Goal: Task Accomplishment & Management: Manage account settings

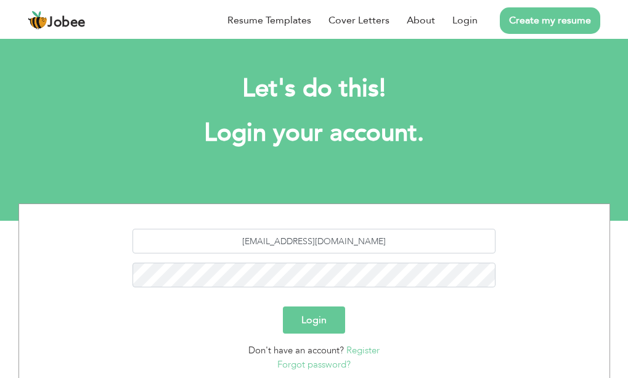
click at [306, 307] on button "Login" at bounding box center [314, 319] width 62 height 27
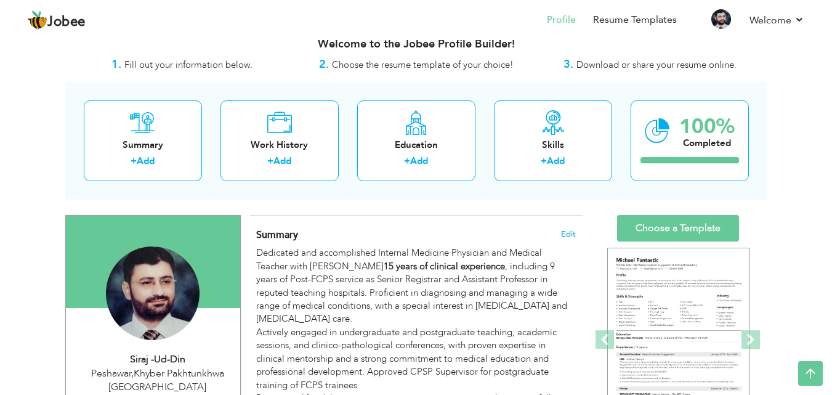
scroll to position [13, 0]
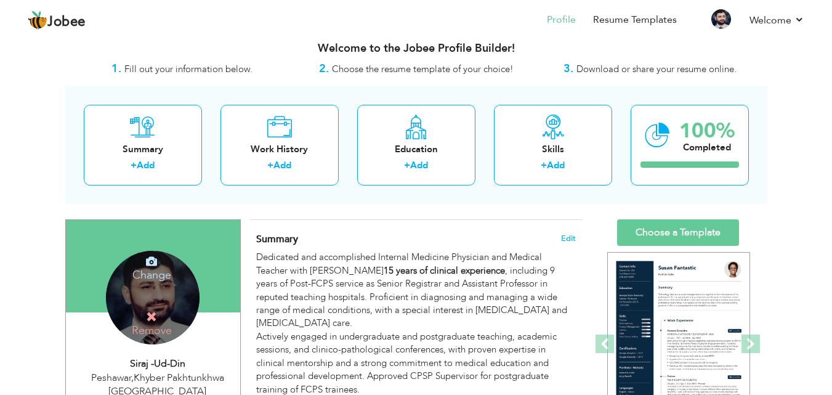
click at [141, 298] on div "Change Remove" at bounding box center [153, 298] width 94 height 94
click at [155, 269] on h4 "Change" at bounding box center [152, 267] width 88 height 30
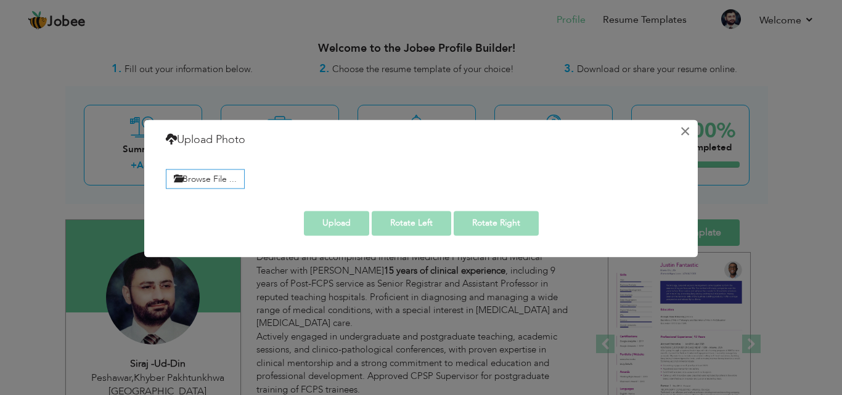
click at [636, 129] on button "×" at bounding box center [685, 131] width 20 height 20
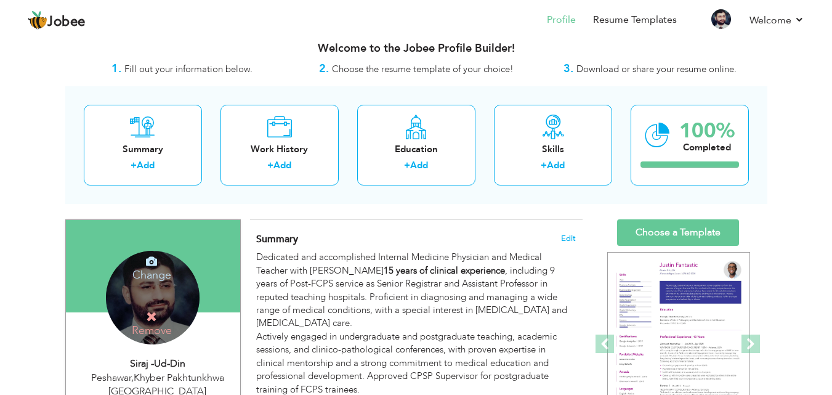
click at [152, 264] on icon at bounding box center [151, 261] width 11 height 11
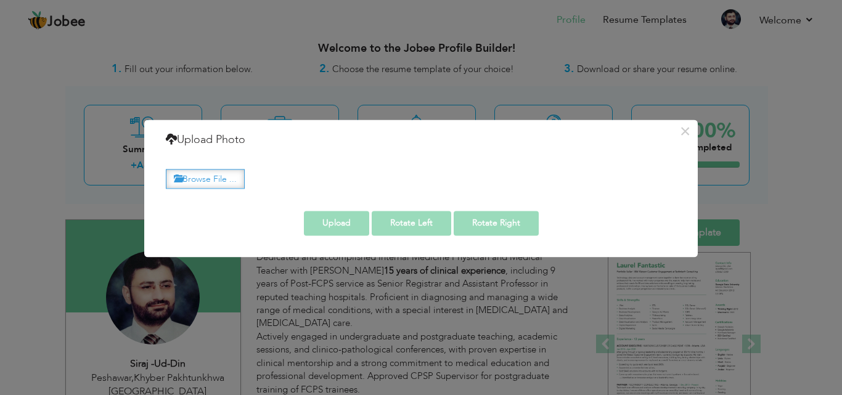
click at [224, 184] on label "Browse File ..." at bounding box center [205, 178] width 79 height 19
click at [0, 0] on input "Browse File ..." at bounding box center [0, 0] width 0 height 0
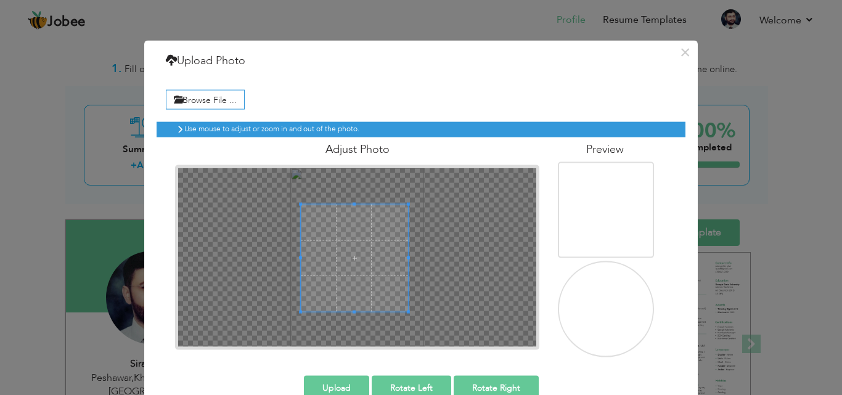
click at [354, 246] on span at bounding box center [354, 257] width 107 height 107
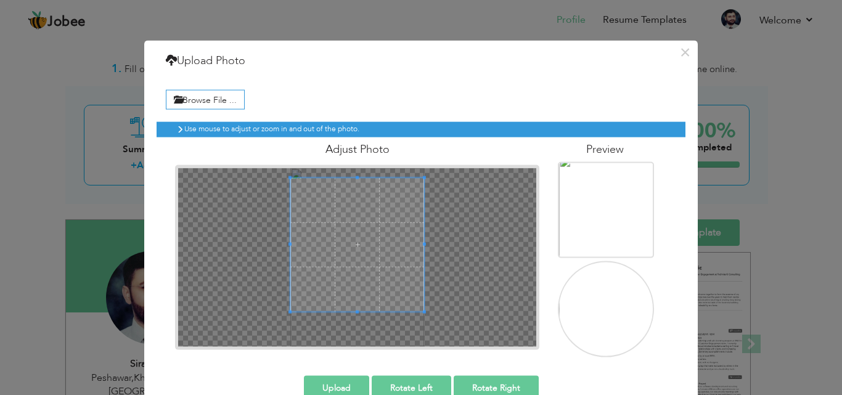
click at [347, 163] on div "Adjust Photo" at bounding box center [357, 243] width 383 height 213
click at [352, 239] on span at bounding box center [357, 242] width 134 height 134
click at [334, 377] on button "Upload" at bounding box center [336, 387] width 65 height 25
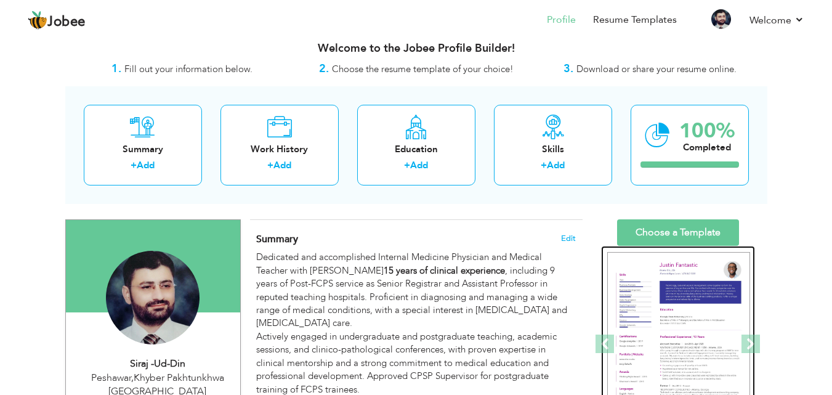
click at [636, 315] on img at bounding box center [679, 344] width 143 height 185
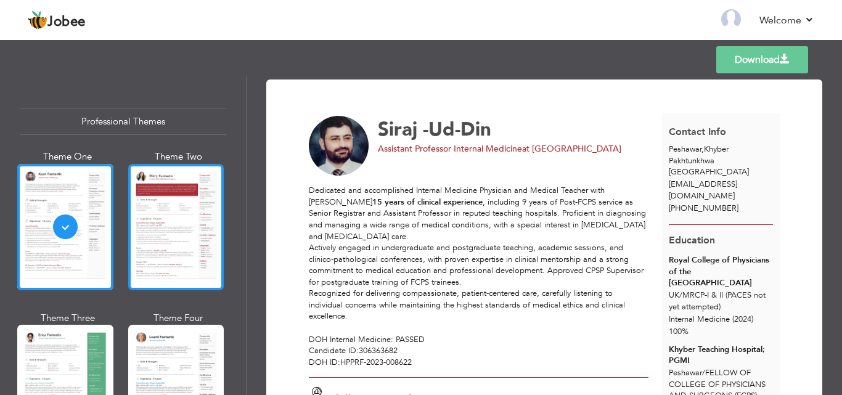
click at [165, 222] on div at bounding box center [176, 227] width 96 height 126
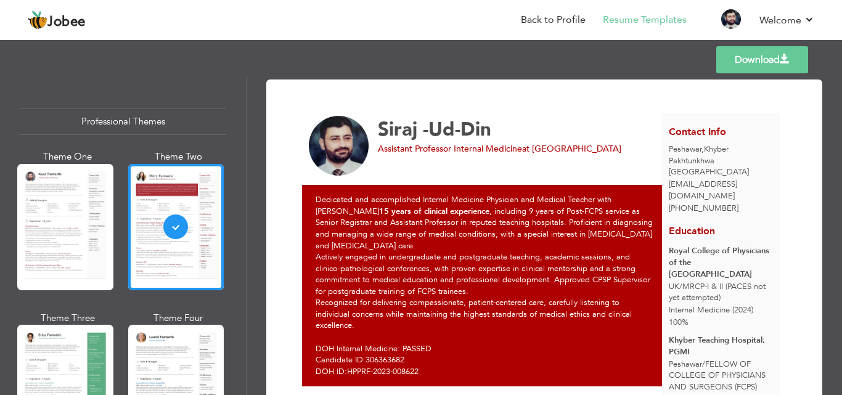
scroll to position [279, 0]
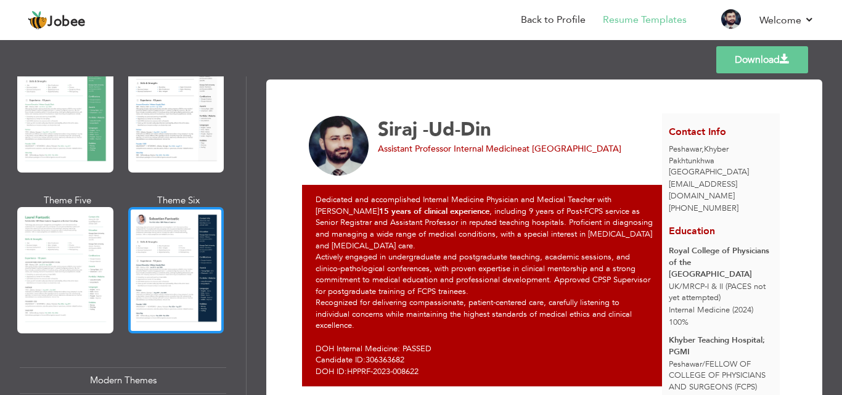
click at [184, 248] on div at bounding box center [176, 270] width 96 height 126
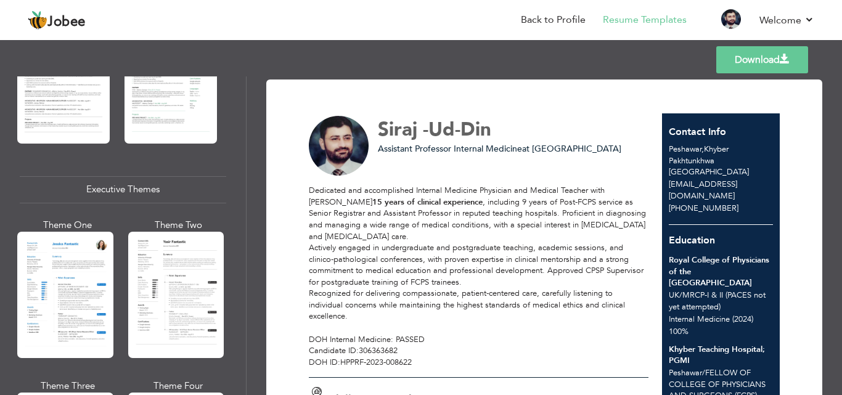
scroll to position [1115, 0]
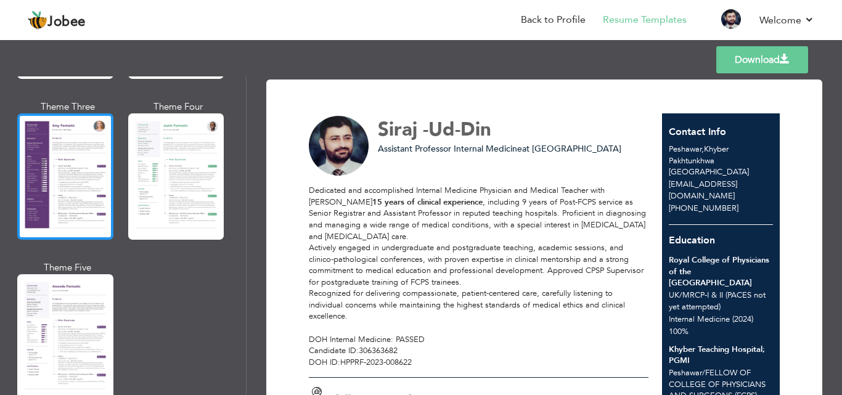
click at [71, 168] on div at bounding box center [65, 176] width 96 height 126
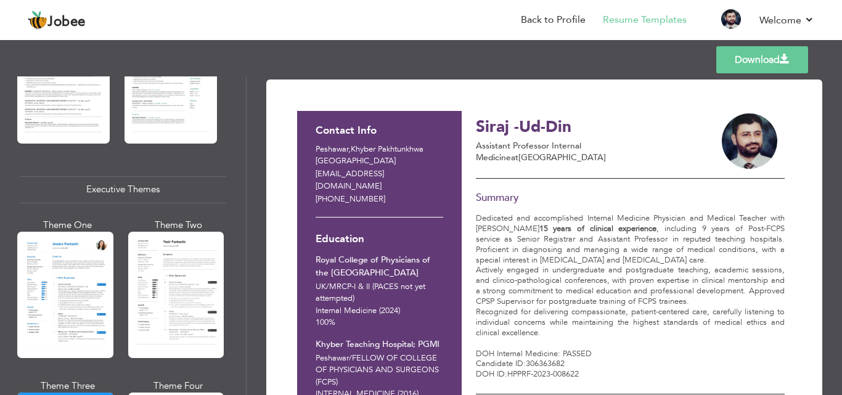
scroll to position [558, 0]
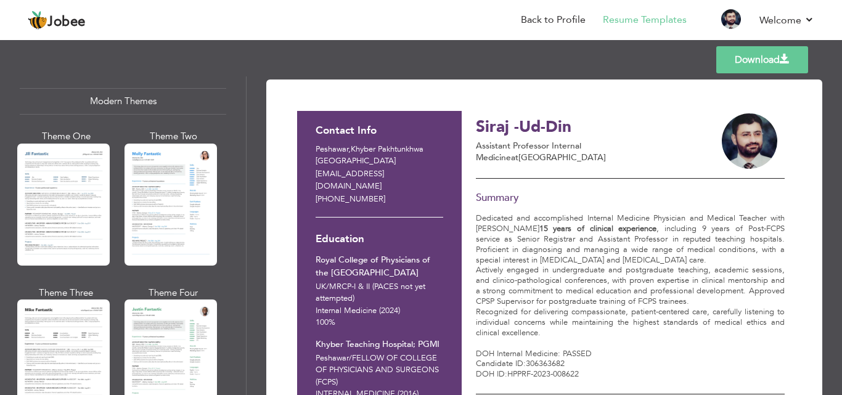
click at [246, 121] on div "Download Contact Info Peshawar , Khyber Pakhtunkhwa Pakistan drsirajuddin@kmu.e…" at bounding box center [543, 235] width 595 height 319
click at [247, 120] on div "Download Contact Info Peshawar , Khyber Pakhtunkhwa Pakistan drsirajuddin@kmu.e…" at bounding box center [543, 235] width 595 height 319
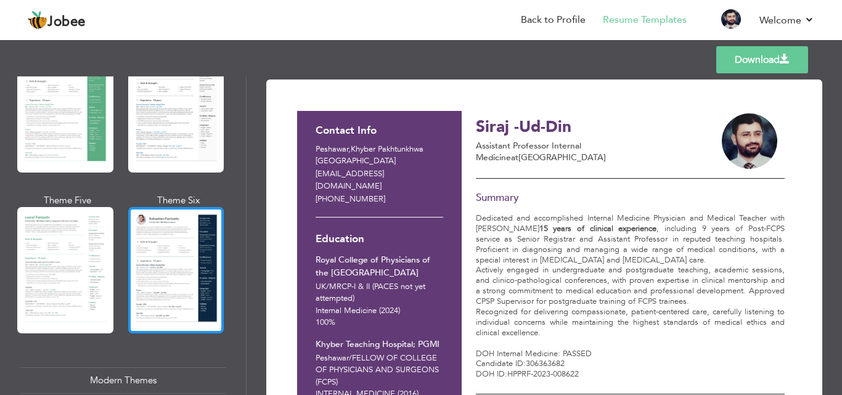
click at [174, 274] on div at bounding box center [176, 270] width 96 height 126
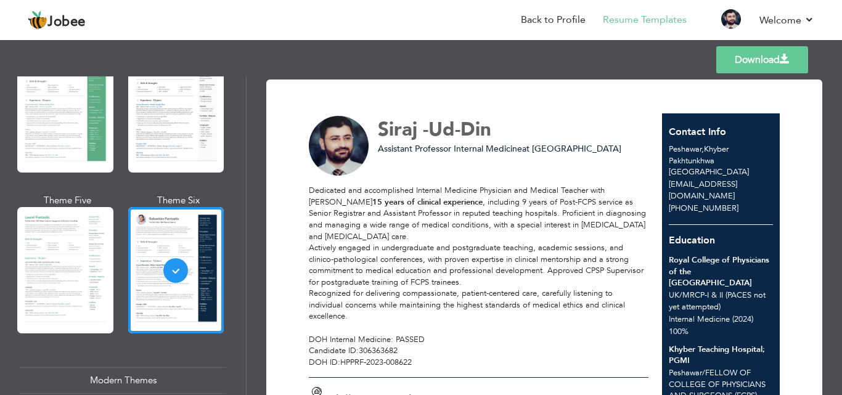
scroll to position [558, 0]
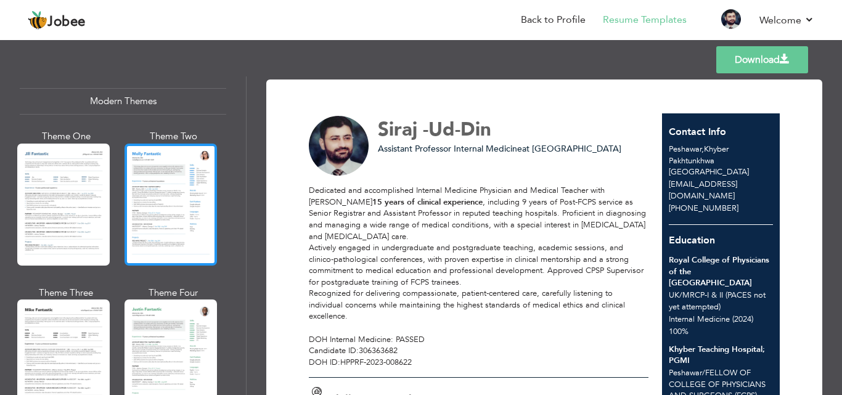
click at [164, 218] on div at bounding box center [170, 205] width 92 height 122
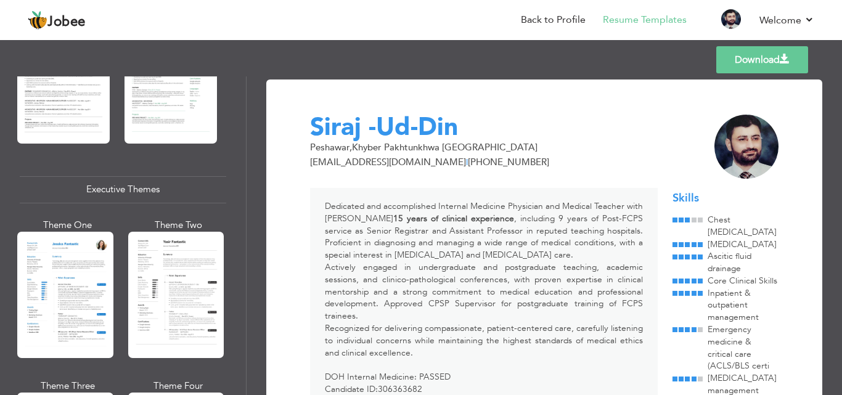
scroll to position [1115, 0]
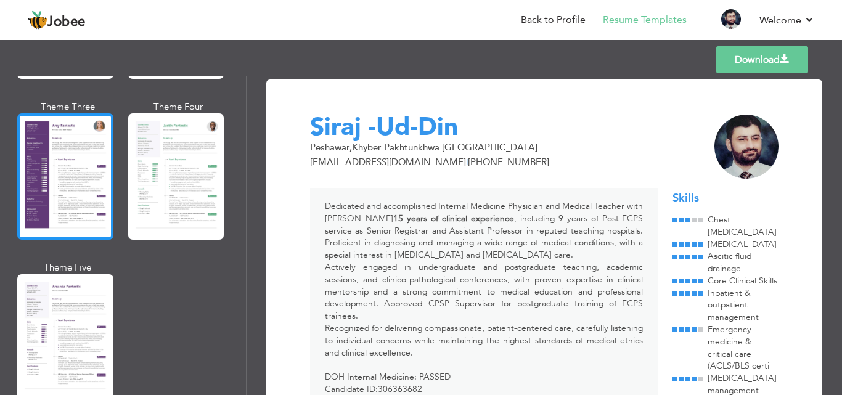
click at [59, 165] on div at bounding box center [65, 176] width 96 height 126
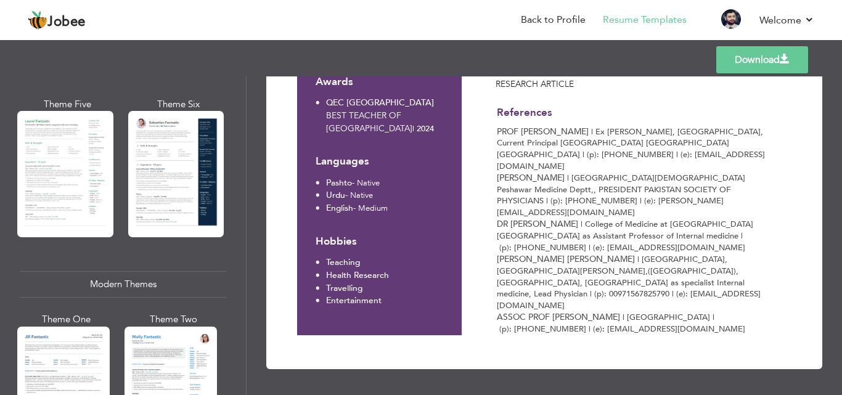
scroll to position [365, 0]
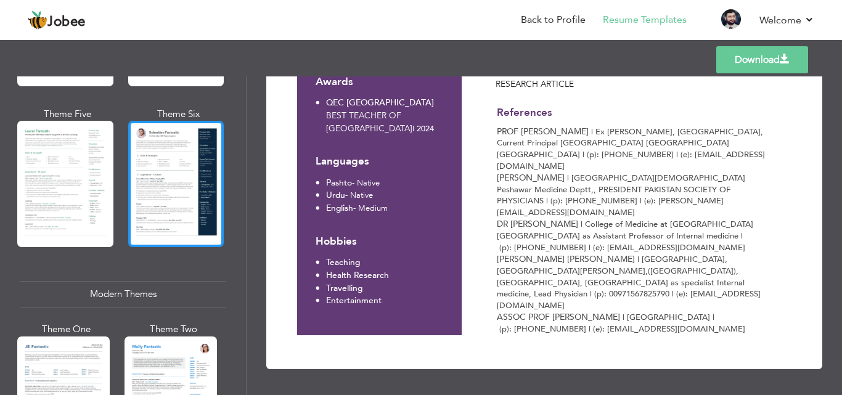
click at [183, 162] on div at bounding box center [176, 184] width 96 height 126
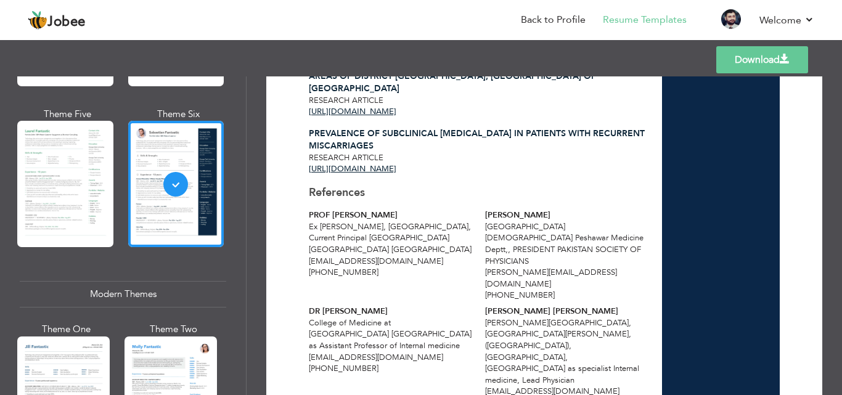
scroll to position [1887, 0]
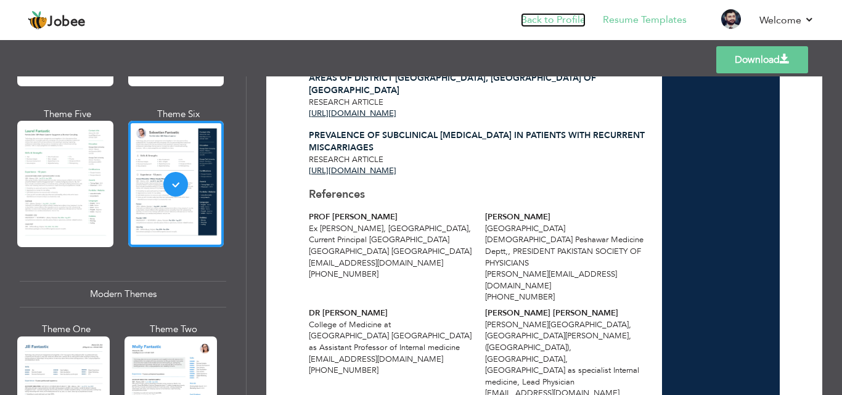
click at [550, 19] on link "Back to Profile" at bounding box center [553, 20] width 65 height 14
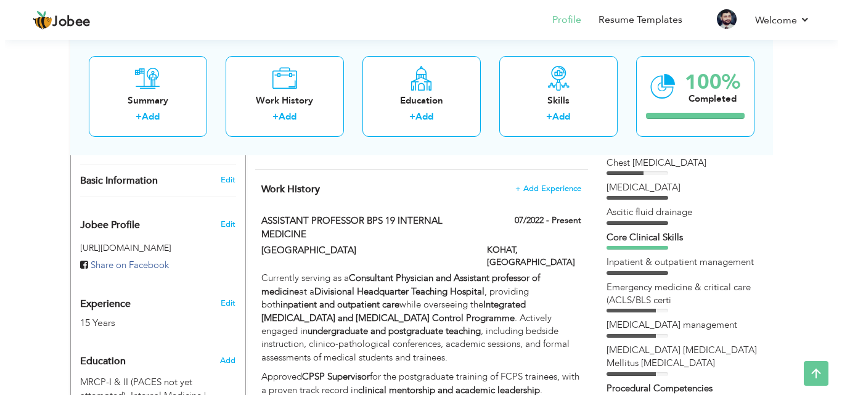
scroll to position [370, 0]
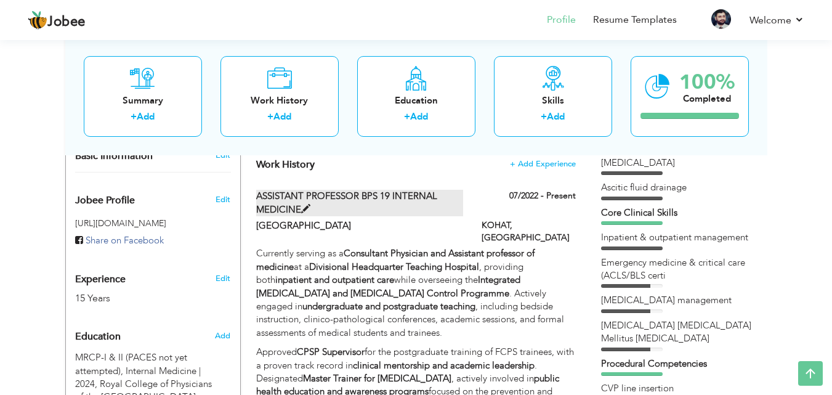
click at [309, 205] on span at bounding box center [305, 209] width 9 height 9
type input "ASSISTANT PROFESSOR BPS 19 INTERNAL MEDICINE"
type input "[GEOGRAPHIC_DATA]"
type input "07/2022"
type input "[GEOGRAPHIC_DATA]"
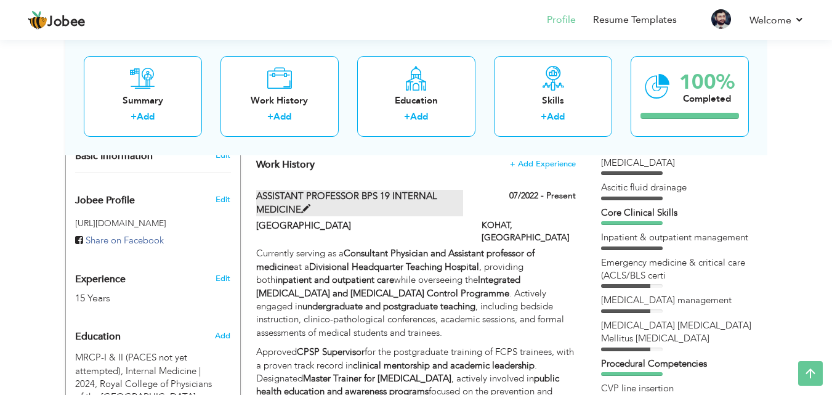
type input "KOHAT"
checkbox input "true"
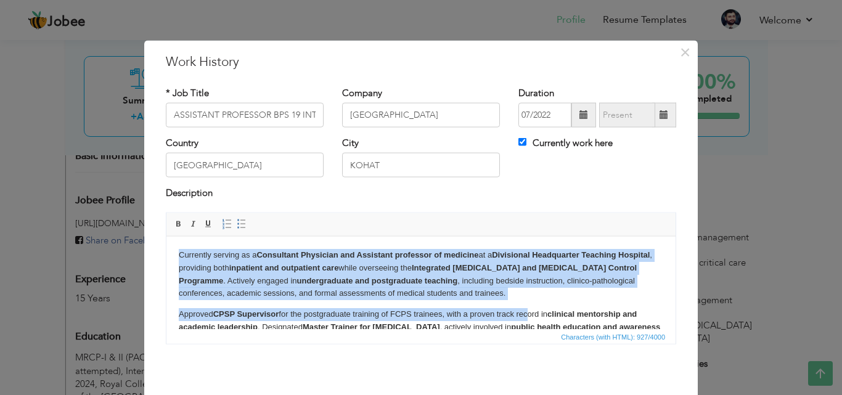
scroll to position [30, 0]
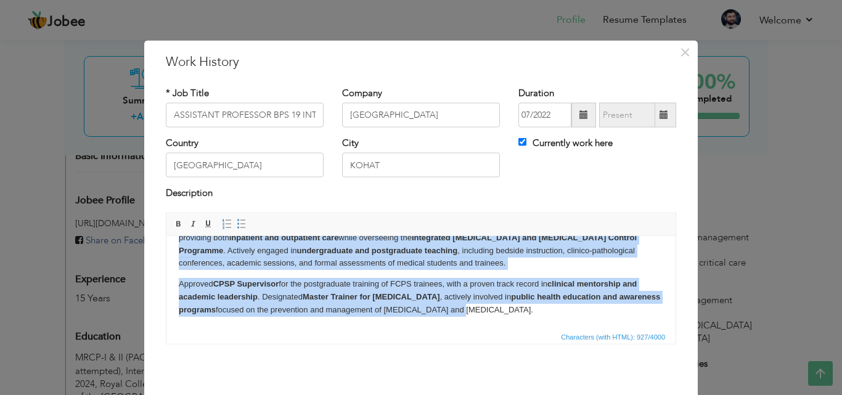
drag, startPoint x: 178, startPoint y: 254, endPoint x: 710, endPoint y: 572, distance: 619.2
click at [548, 328] on html "Currently serving as a Consultant Physician and Assistant professor of medicine…" at bounding box center [420, 267] width 509 height 123
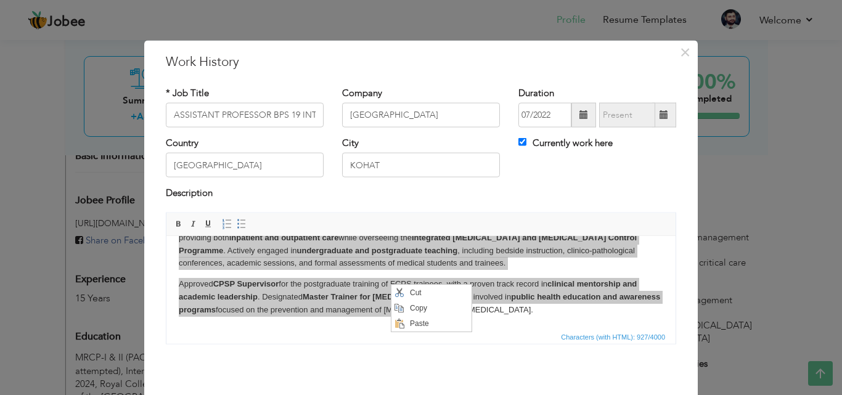
scroll to position [0, 0]
click at [413, 304] on span "Copy" at bounding box center [438, 308] width 64 height 15
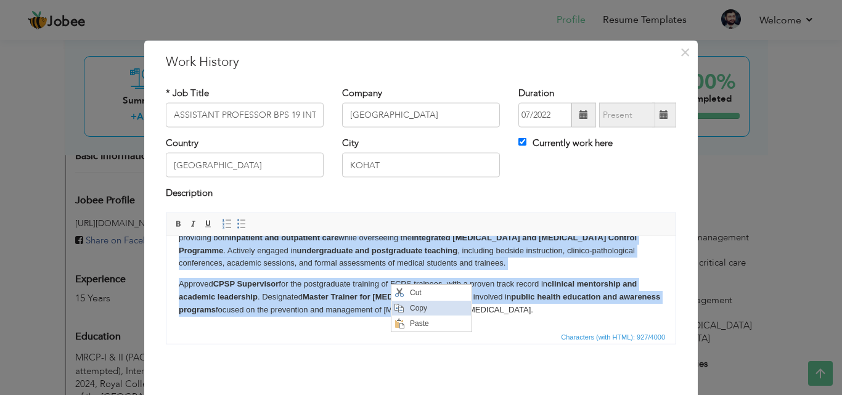
copy body "Currently serving as a Consultant Physician and Assistant professor of medicine…"
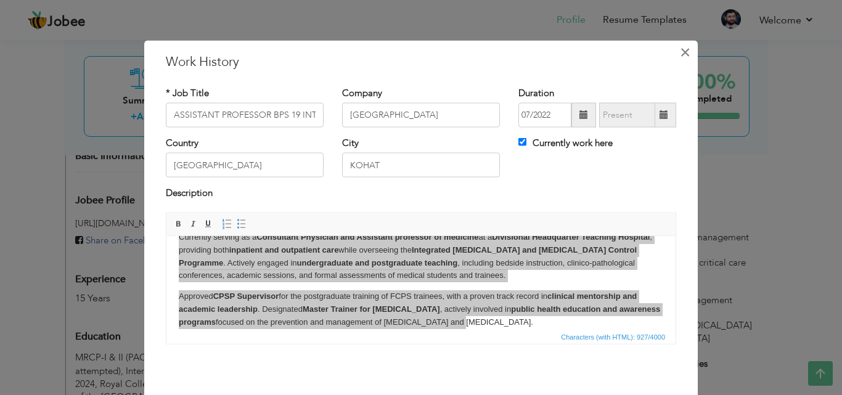
click at [680, 52] on span "×" at bounding box center [685, 52] width 10 height 22
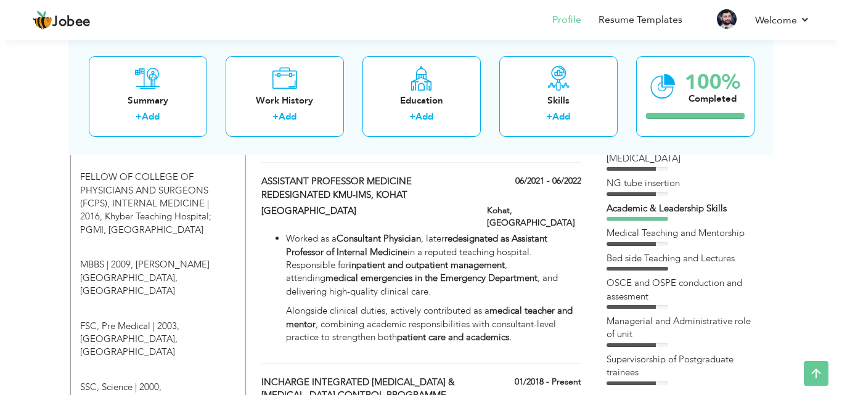
scroll to position [641, 0]
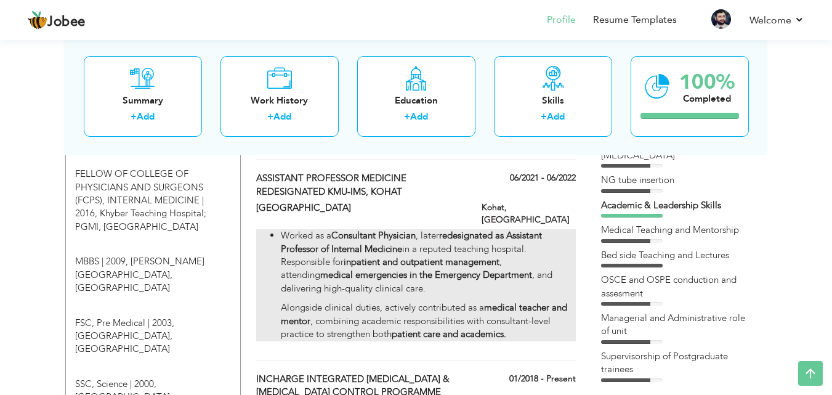
click at [389, 229] on strong "redesignated as Assistant Professor of Internal Medicine" at bounding box center [411, 241] width 261 height 25
type input "ASSISTANT PROFESSOR MEDICINE REDESIGNATED KMU-IMS, KOHAT"
type input "[GEOGRAPHIC_DATA]"
type input "06/2021"
type input "06/2022"
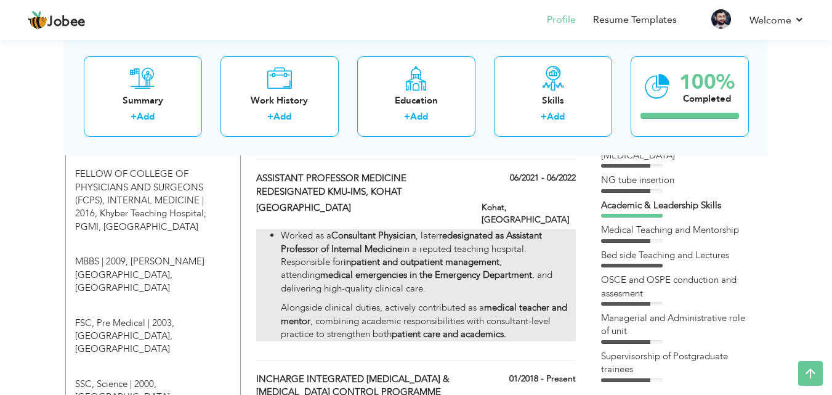
type input "[GEOGRAPHIC_DATA]"
type input "Kohat"
checkbox input "false"
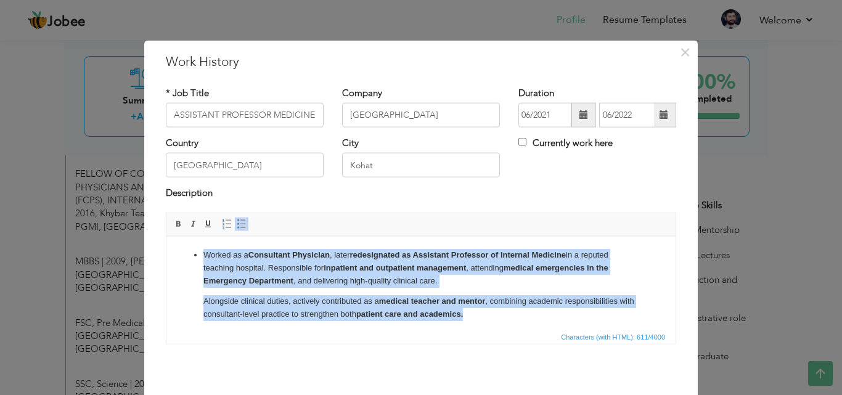
scroll to position [4, 0]
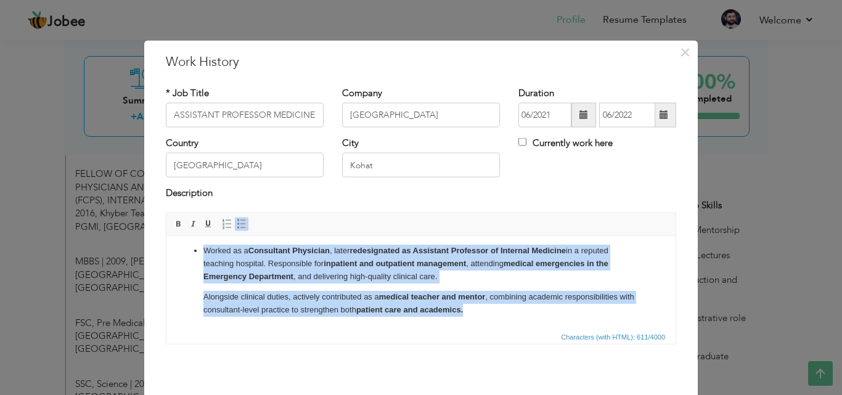
drag, startPoint x: 200, startPoint y: 249, endPoint x: 606, endPoint y: 319, distance: 412.1
click at [606, 319] on html "Worked as a Consultant Physician , later redesignated as Assistant Professor of…" at bounding box center [420, 280] width 509 height 97
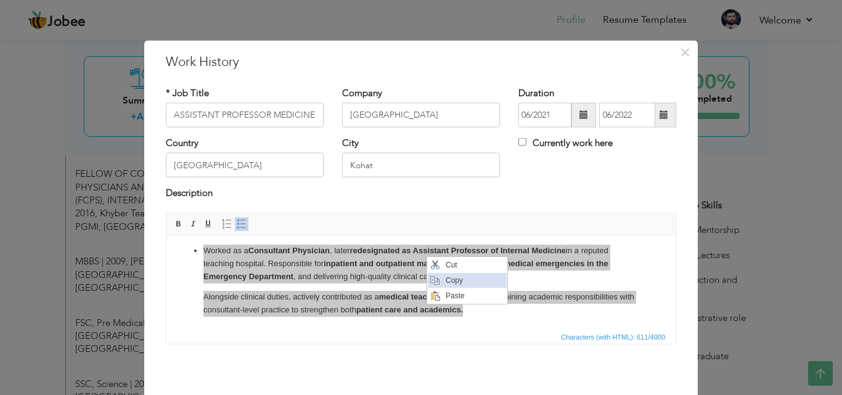
click at [450, 277] on span "Copy" at bounding box center [474, 280] width 64 height 15
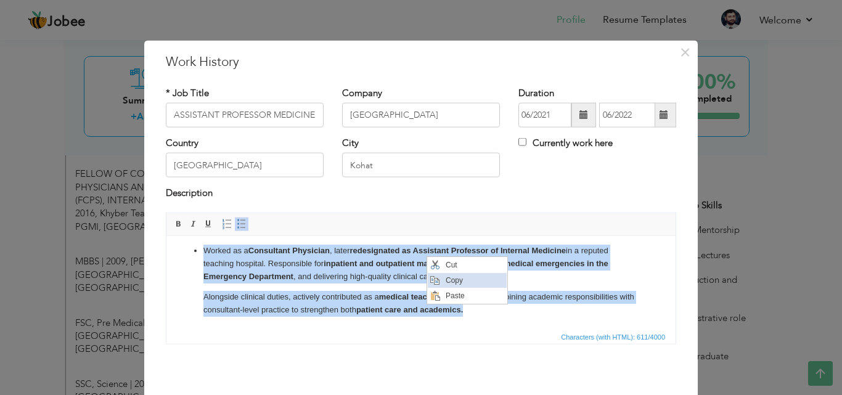
copy li "Worked as a Consultant Physician , later redesignated as Assistant Professor of…"
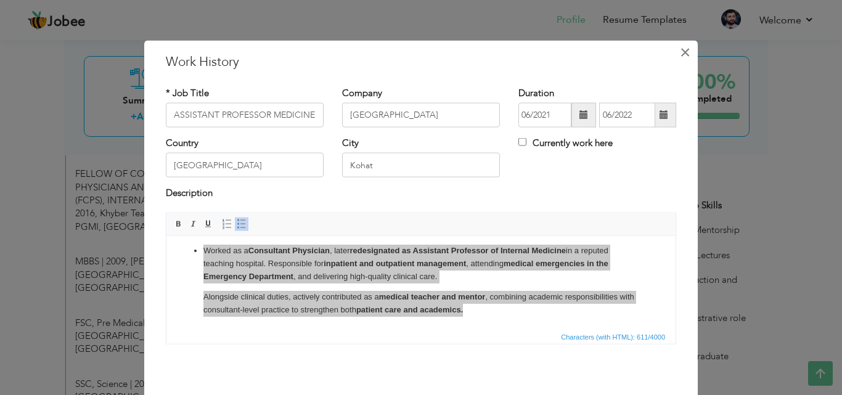
click at [680, 54] on span "×" at bounding box center [685, 52] width 10 height 22
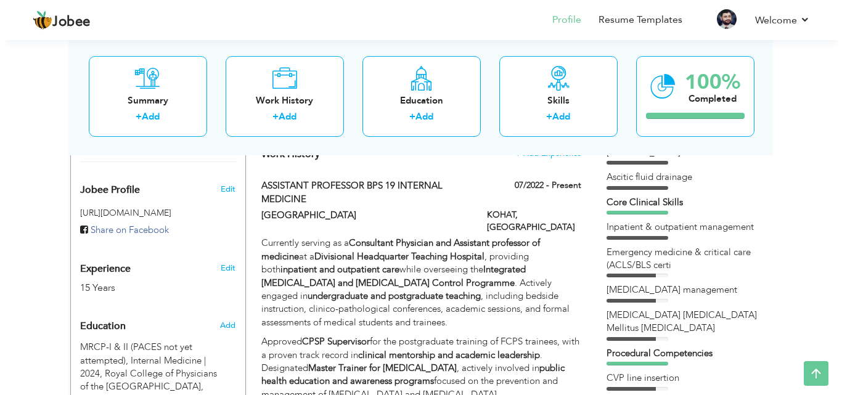
scroll to position [370, 0]
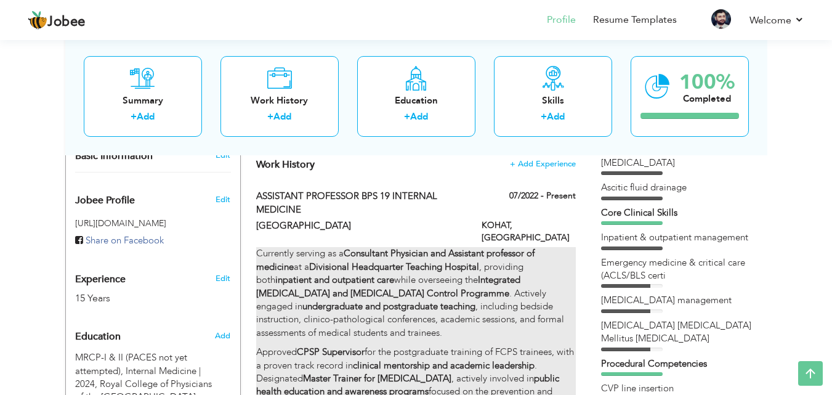
click at [504, 248] on p "Currently serving as a Consultant Physician and Assistant professor of medicine…" at bounding box center [415, 293] width 319 height 92
type input "ASSISTANT PROFESSOR BPS 19 INTERNAL MEDICINE"
type input "[GEOGRAPHIC_DATA]"
type input "07/2022"
type input "[GEOGRAPHIC_DATA]"
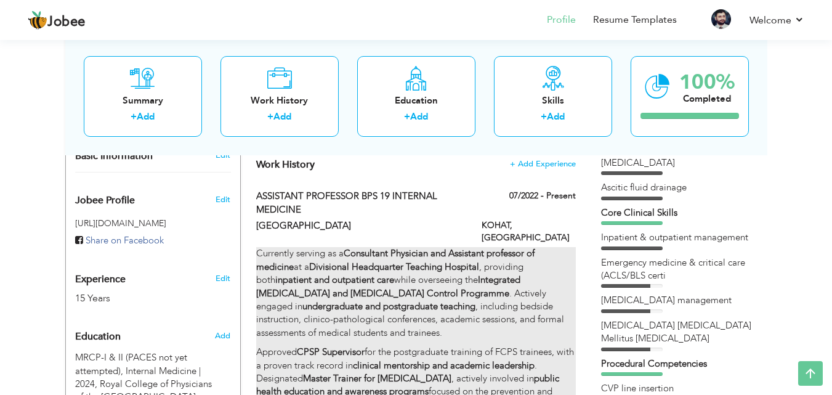
type input "KOHAT"
checkbox input "true"
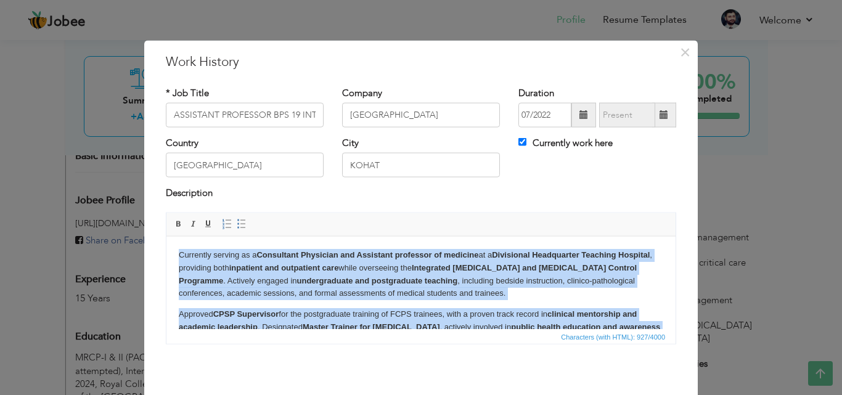
scroll to position [30, 0]
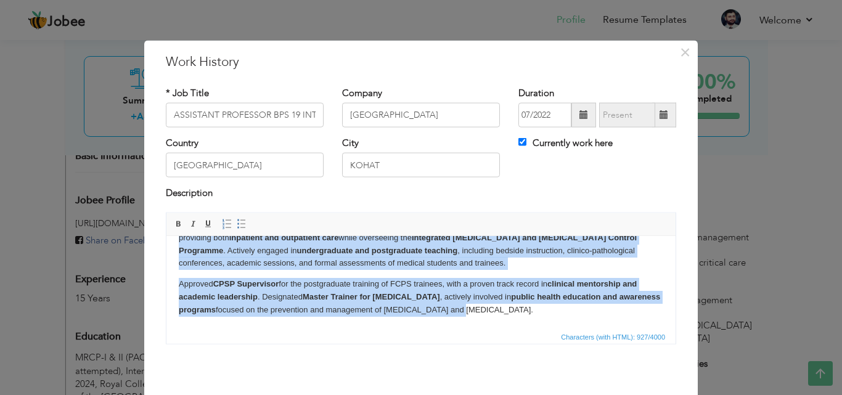
drag, startPoint x: 179, startPoint y: 253, endPoint x: 695, endPoint y: 582, distance: 611.9
click at [533, 328] on html "Currently serving as a Consultant Physician and Assistant professor of medicine…" at bounding box center [420, 267] width 509 height 123
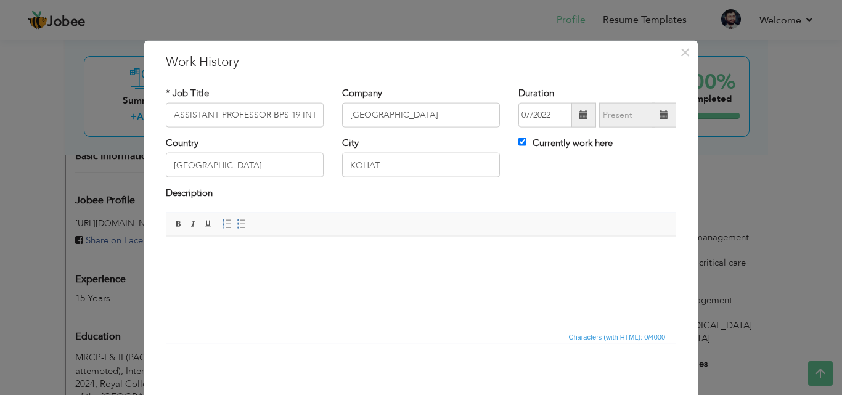
scroll to position [0, 0]
drag, startPoint x: 232, startPoint y: 277, endPoint x: 322, endPoint y: 320, distance: 99.8
click at [322, 274] on html at bounding box center [420, 255] width 509 height 38
drag, startPoint x: 297, startPoint y: 278, endPoint x: 260, endPoint y: 320, distance: 55.9
click at [260, 274] on html at bounding box center [420, 255] width 509 height 38
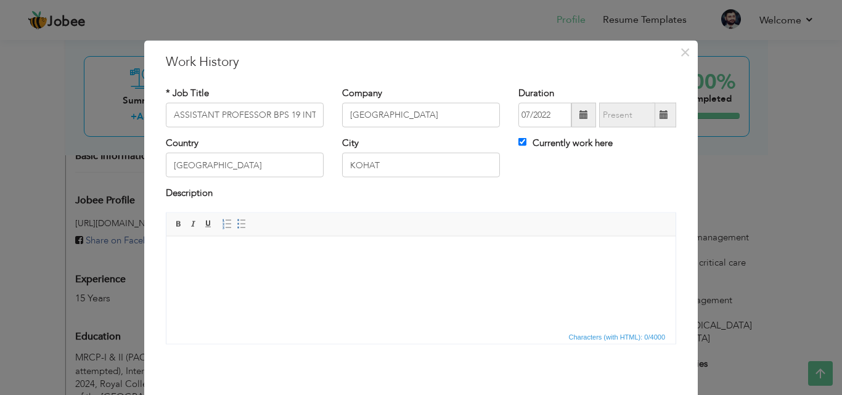
drag, startPoint x: 113, startPoint y: 39, endPoint x: 397, endPoint y: 332, distance: 407.9
click at [397, 332] on span "Characters (with HTML): 0/4000" at bounding box center [420, 335] width 509 height 15
click at [367, 274] on html at bounding box center [420, 255] width 509 height 38
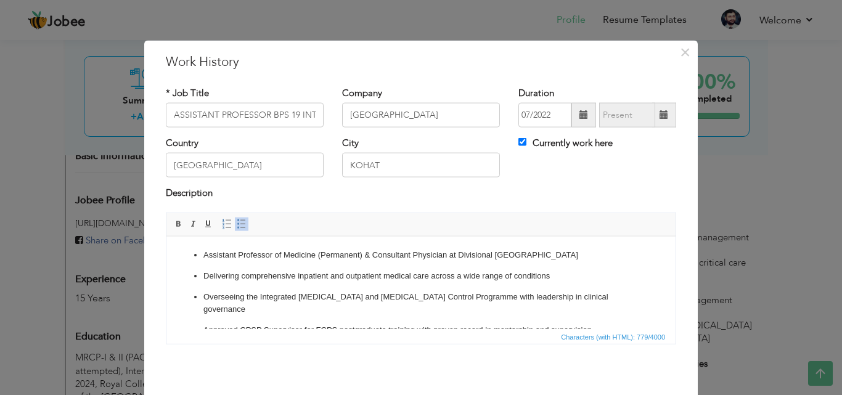
click at [317, 254] on p "Assistant Professor of Medicine (Permanent) & Consultant Physician at Divisiona…" at bounding box center [420, 254] width 435 height 13
drag, startPoint x: 319, startPoint y: 254, endPoint x: 362, endPoint y: 251, distance: 43.2
click at [362, 251] on p "Assistant Professor of Medicine (Permanent) & Consultant Physician at Divisiona…" at bounding box center [420, 254] width 435 height 13
click at [174, 225] on span at bounding box center [179, 224] width 10 height 10
drag, startPoint x: 296, startPoint y: 275, endPoint x: 429, endPoint y: 275, distance: 133.7
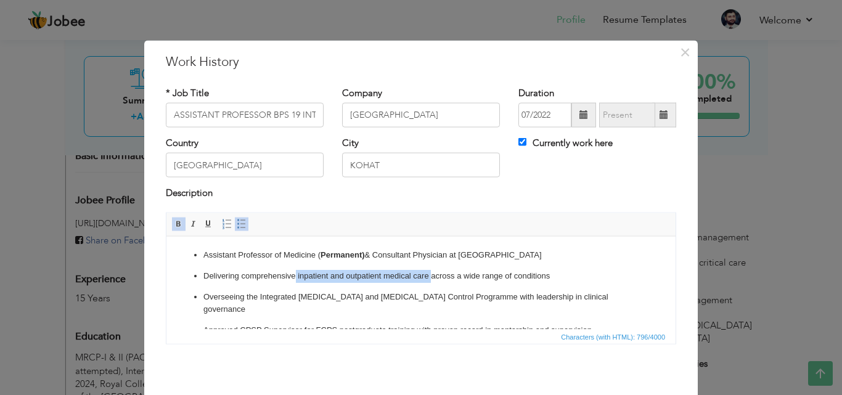
click at [429, 275] on p "Delivering comprehensive inpatient and outpatient medical care across a wide ra…" at bounding box center [420, 275] width 435 height 13
click at [174, 224] on span at bounding box center [179, 224] width 10 height 10
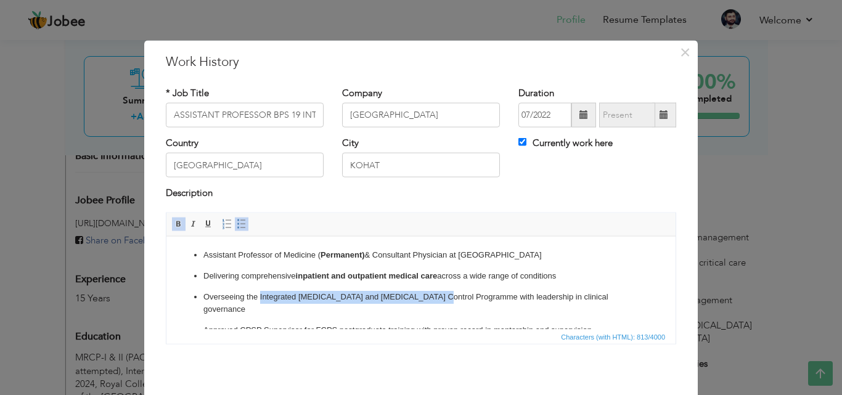
drag, startPoint x: 259, startPoint y: 297, endPoint x: 433, endPoint y: 295, distance: 173.8
click at [433, 295] on p "Overseeing the Integrated [MEDICAL_DATA] and [MEDICAL_DATA] Control Programme w…" at bounding box center [420, 303] width 435 height 26
click at [174, 225] on span at bounding box center [179, 224] width 10 height 10
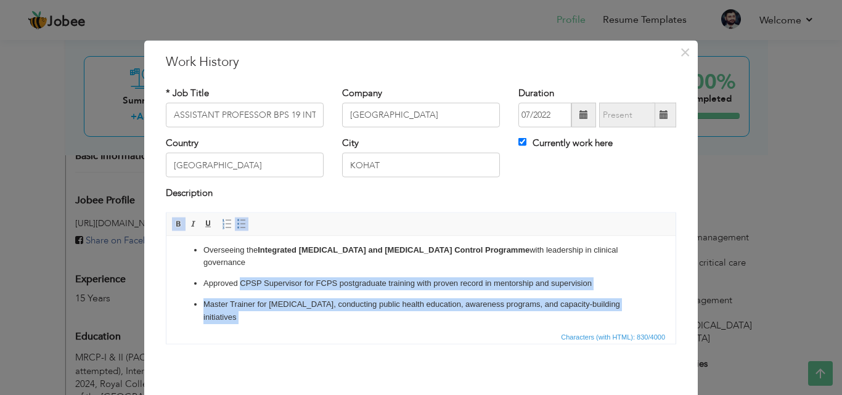
scroll to position [51, 0]
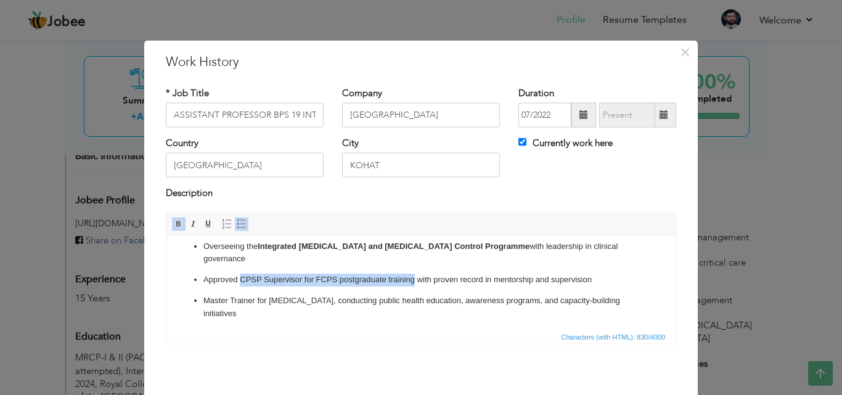
drag, startPoint x: 239, startPoint y: 316, endPoint x: 415, endPoint y: 262, distance: 183.6
click at [415, 273] on p "Approved CPSP Supervisor for FCPS postgraduate training with proven record in m…" at bounding box center [420, 279] width 435 height 13
click at [174, 224] on span at bounding box center [179, 224] width 10 height 10
click at [203, 294] on p "Master Trainer for [MEDICAL_DATA], conducting public health education, awarenes…" at bounding box center [420, 307] width 435 height 26
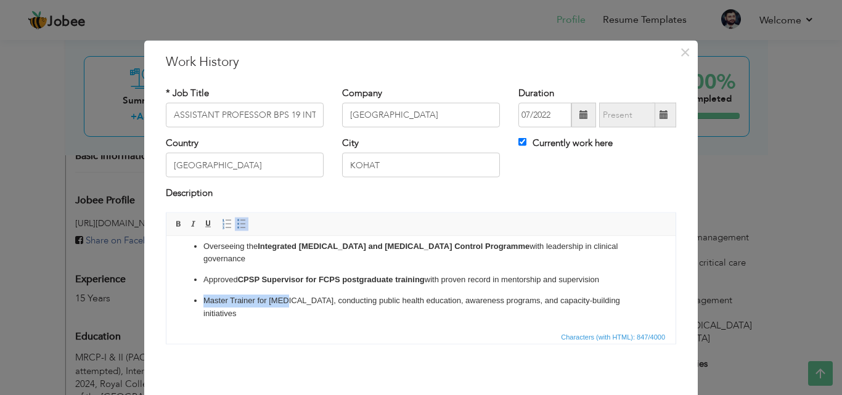
drag, startPoint x: 203, startPoint y: 285, endPoint x: 283, endPoint y: 291, distance: 81.0
click at [283, 294] on p "Master Trainer for [MEDICAL_DATA], conducting public health education, awarenes…" at bounding box center [420, 307] width 435 height 26
click at [174, 227] on span at bounding box center [179, 224] width 10 height 10
drag, startPoint x: 274, startPoint y: 309, endPoint x: 423, endPoint y: 310, distance: 149.1
click at [423, 328] on p "Actively engaged in undergraduate and postgraduate teaching, including bedside …" at bounding box center [420, 341] width 435 height 26
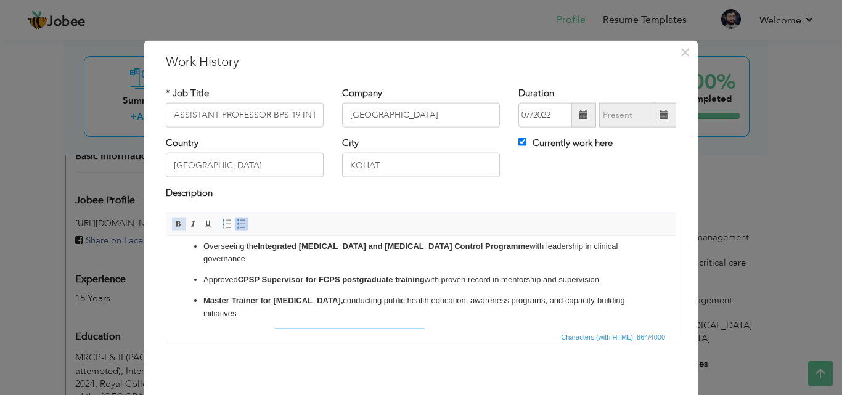
click at [174, 224] on span at bounding box center [179, 224] width 10 height 10
click at [474, 328] on p "Actively engaged in undergraduate and postgraduate teaching , including bedside…" at bounding box center [420, 341] width 435 height 26
drag, startPoint x: 474, startPoint y: 306, endPoint x: 539, endPoint y: 306, distance: 64.7
click at [539, 328] on p "Actively engaged in undergraduate and postgraduate teaching , including bedside…" at bounding box center [420, 341] width 435 height 26
click at [174, 226] on span at bounding box center [179, 224] width 10 height 10
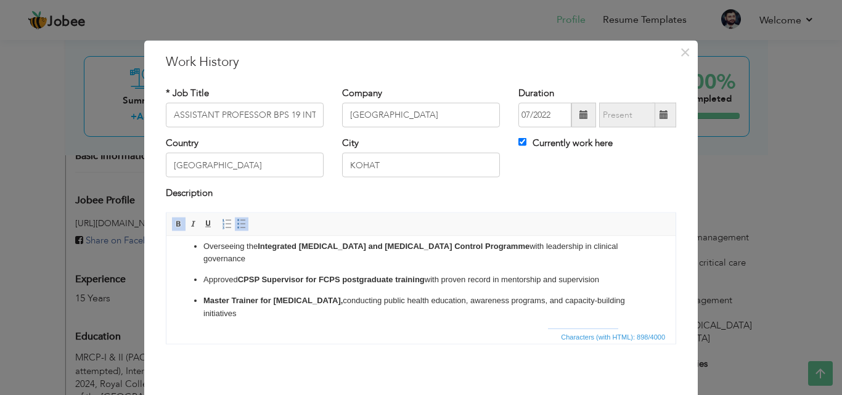
drag, startPoint x: 552, startPoint y: 308, endPoint x: 619, endPoint y: 315, distance: 67.6
click at [619, 328] on p "Actively engaged in undergraduate and postgraduate teaching , including bedside…" at bounding box center [420, 341] width 435 height 26
click at [178, 222] on span at bounding box center [179, 224] width 10 height 10
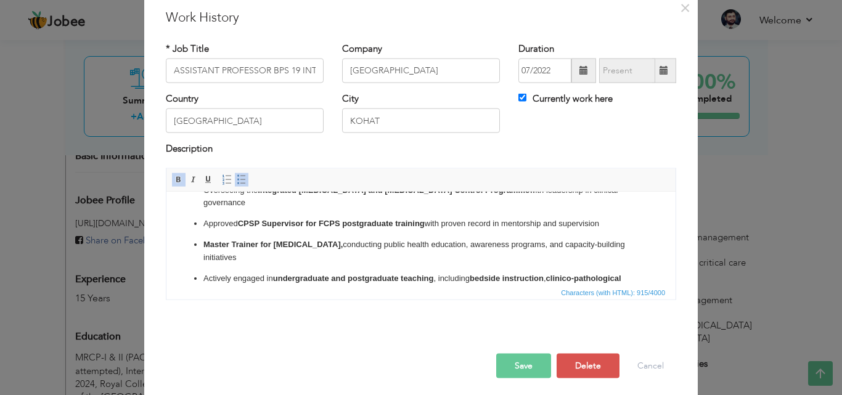
scroll to position [48, 0]
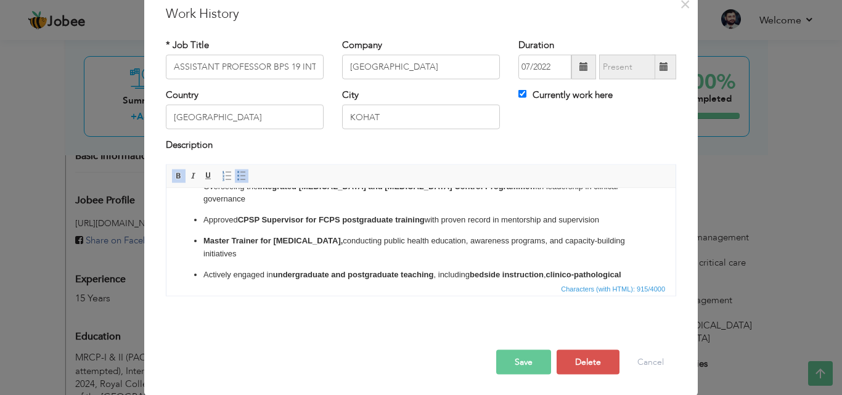
click at [500, 357] on button "Save" at bounding box center [523, 361] width 55 height 25
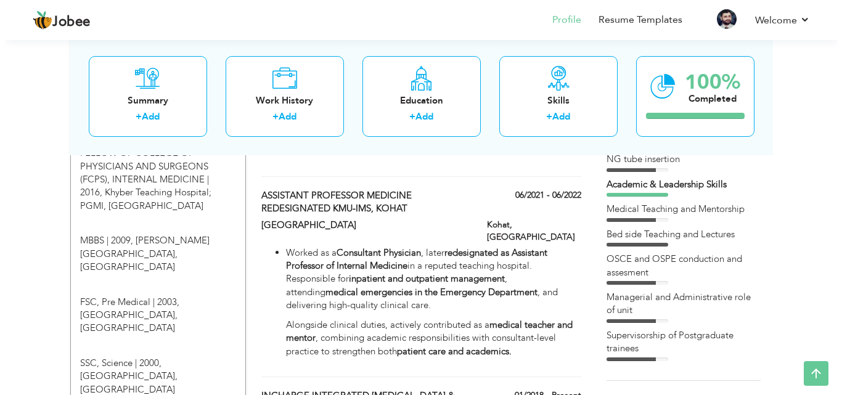
scroll to position [657, 0]
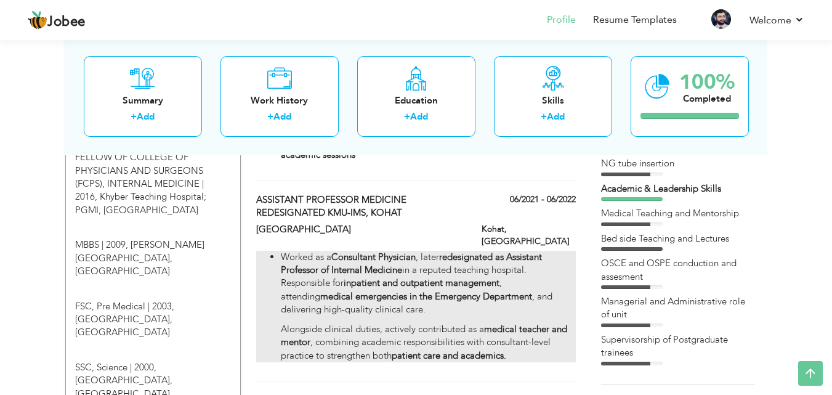
click at [373, 267] on p "Worked as a Consultant Physician , later redesignated as Assistant Professor of…" at bounding box center [428, 284] width 295 height 66
type input "ASSISTANT PROFESSOR MEDICINE REDESIGNATED KMU-IMS, KOHAT"
type input "[GEOGRAPHIC_DATA]"
type input "06/2021"
type input "06/2022"
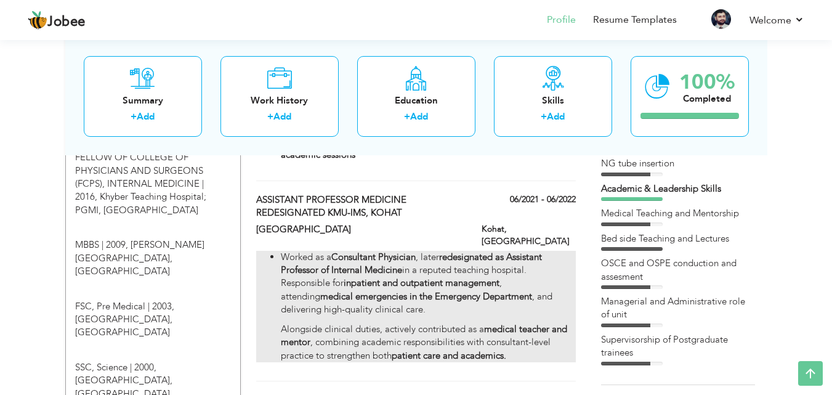
type input "[GEOGRAPHIC_DATA]"
type input "Kohat"
checkbox input "false"
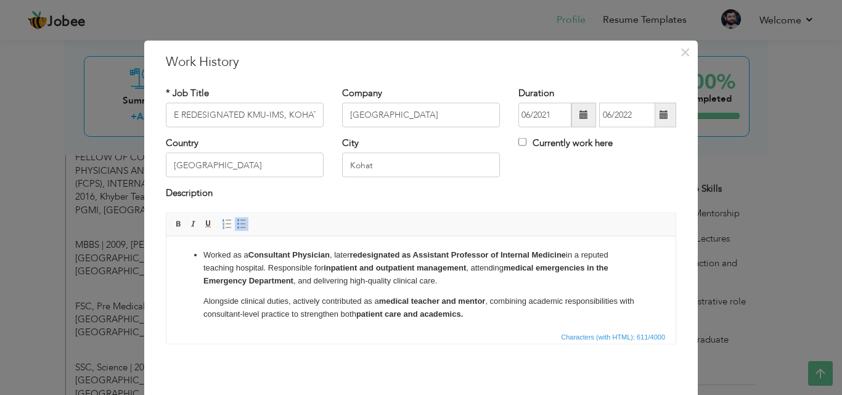
scroll to position [0, 0]
click at [493, 315] on p "Alongside clinical duties, actively contributed as a medical teacher and mentor…" at bounding box center [420, 308] width 435 height 26
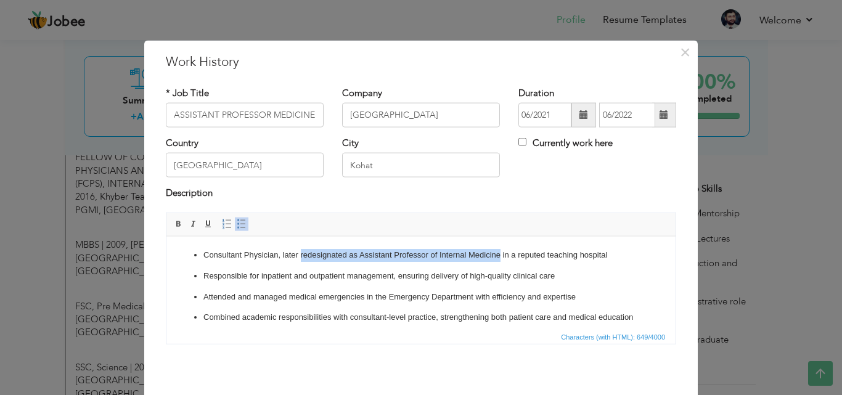
drag, startPoint x: 299, startPoint y: 253, endPoint x: 500, endPoint y: 253, distance: 201.5
click at [500, 253] on p "Consultant Physician, later redesignated as Assistant Professor of Internal Med…" at bounding box center [420, 254] width 435 height 13
click at [201, 251] on ul "Consultant Physician, later redesignated as Assistant Professor of Internal Med…" at bounding box center [421, 302] width 484 height 109
drag, startPoint x: 201, startPoint y: 251, endPoint x: 499, endPoint y: 254, distance: 297.6
click at [499, 254] on ul "Consultant Physician, later redesignated as Assistant Professor of Internal Med…" at bounding box center [421, 302] width 484 height 109
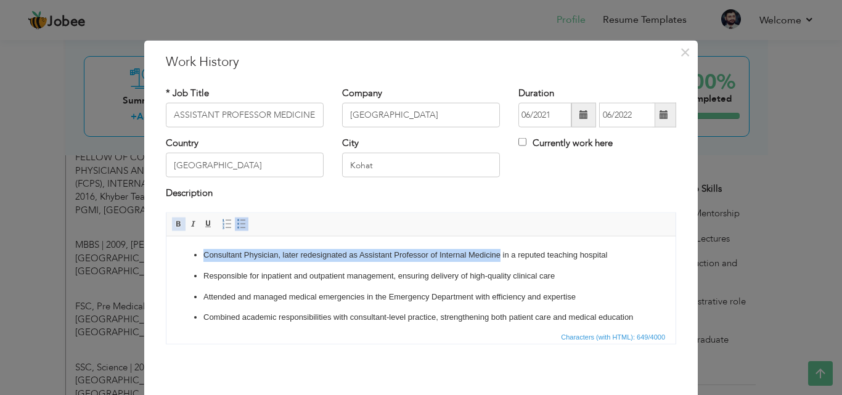
click at [174, 225] on span at bounding box center [179, 224] width 10 height 10
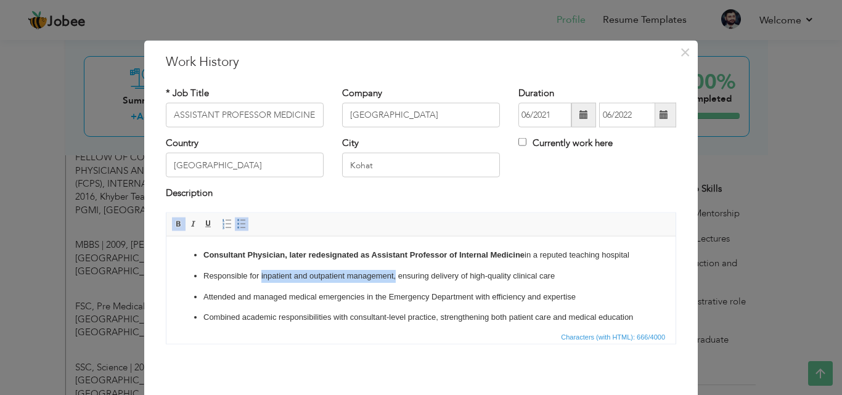
drag, startPoint x: 261, startPoint y: 288, endPoint x: 395, endPoint y: 285, distance: 134.4
click at [395, 282] on p "Responsible for inpatient and outpatient management, ensuring delivery of high-…" at bounding box center [420, 275] width 435 height 13
click at [174, 219] on span at bounding box center [179, 224] width 10 height 10
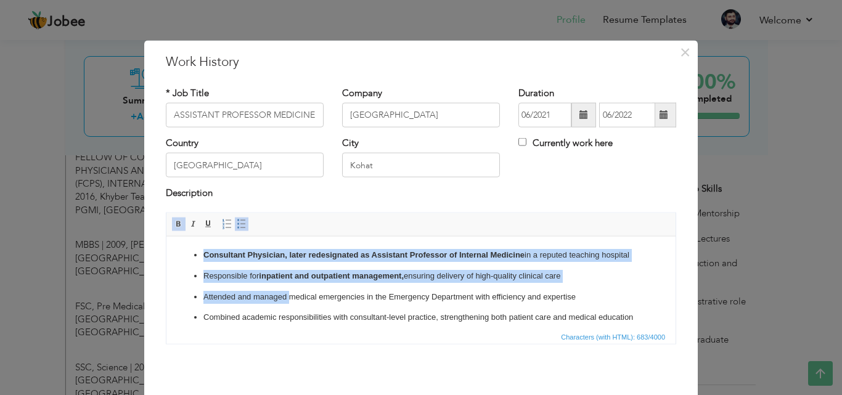
drag, startPoint x: 288, startPoint y: 242, endPoint x: 320, endPoint y: 240, distance: 32.1
click at [320, 240] on html "Consultant Physician, later redesignated as Assistant Professor of Internal Med…" at bounding box center [420, 303] width 509 height 134
click at [319, 261] on p "Consultant Physician, later redesignated as Assistant Professor of Internal Med…" at bounding box center [420, 254] width 435 height 13
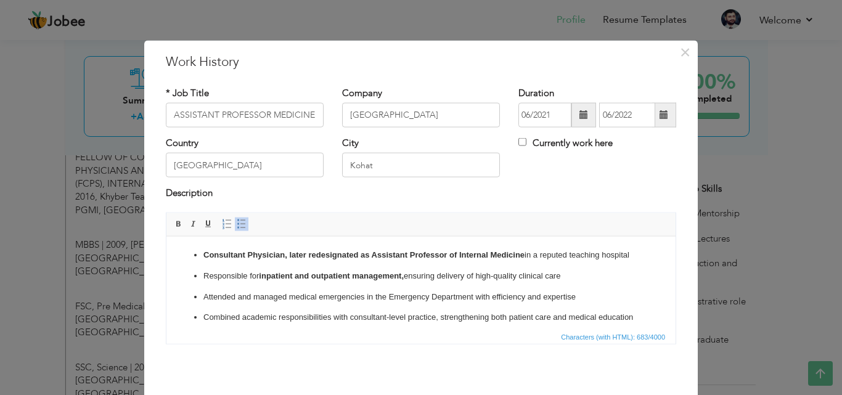
click at [288, 303] on p "Attended and managed medical emergencies in the Emergency Department with effic…" at bounding box center [420, 296] width 435 height 13
drag, startPoint x: 288, startPoint y: 309, endPoint x: 326, endPoint y: 308, distance: 38.2
click at [326, 303] on p "Attended and managed medical emergencies in the Emergency Department with effic…" at bounding box center [420, 296] width 435 height 13
click at [174, 222] on span at bounding box center [179, 224] width 10 height 10
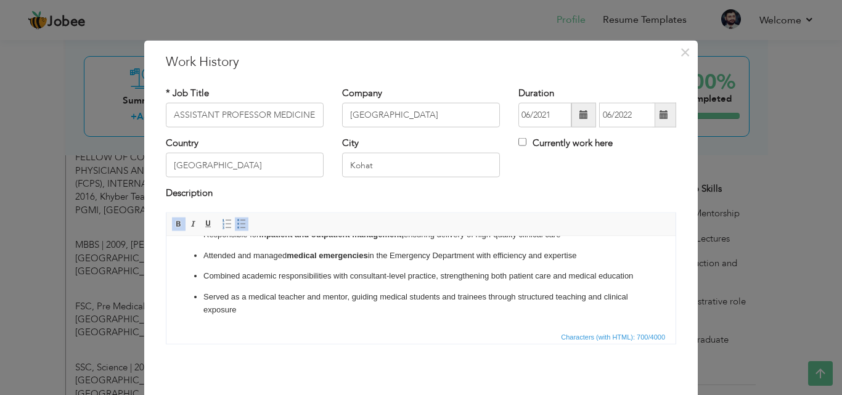
scroll to position [67, 0]
click at [245, 269] on p "Combined academic responsibilities with consultant-level practice, strengthenin…" at bounding box center [420, 275] width 435 height 13
click at [282, 277] on p "Combined academic responsibilities with consultant-level practice, strengthenin…" at bounding box center [420, 275] width 435 height 13
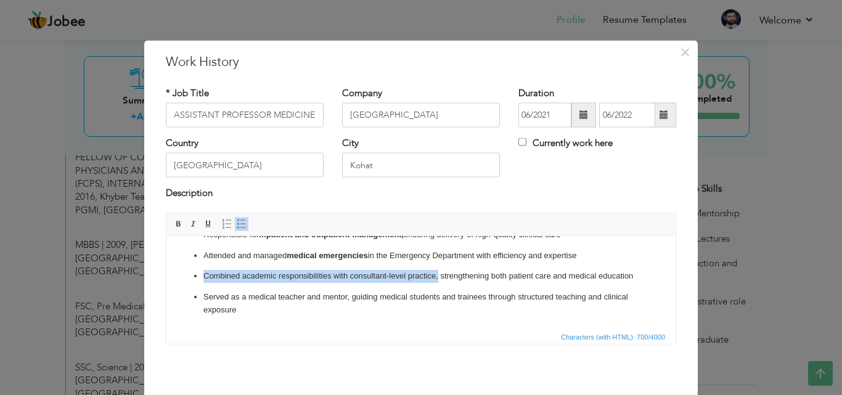
drag, startPoint x: 202, startPoint y: 262, endPoint x: 439, endPoint y: 269, distance: 236.7
click at [439, 269] on ul "Consultant Physician, later redesignated as Assistant Professor of Internal Med…" at bounding box center [421, 261] width 484 height 109
click at [174, 226] on span at bounding box center [179, 224] width 10 height 10
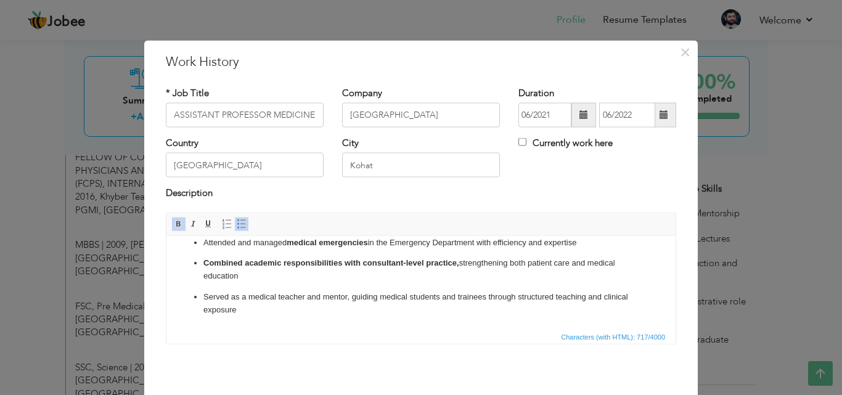
click at [287, 343] on span "Characters (with HTML): 717/4000" at bounding box center [420, 335] width 509 height 15
drag, startPoint x: 247, startPoint y: 297, endPoint x: 347, endPoint y: 301, distance: 99.9
click at [347, 301] on p "Served as a medical teacher and mentor, guiding medical students and trainees t…" at bounding box center [420, 303] width 435 height 26
click at [174, 221] on span at bounding box center [179, 224] width 10 height 10
click at [525, 298] on p "Served as a medical teacher and mentor , guiding medical students and trainees …" at bounding box center [420, 303] width 435 height 26
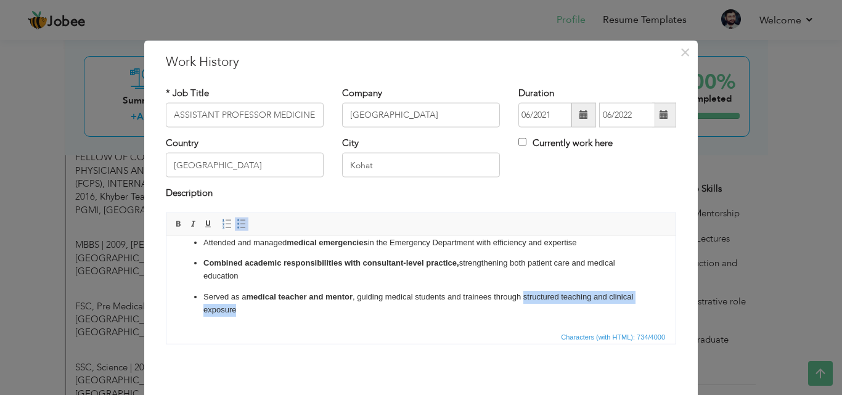
drag, startPoint x: 525, startPoint y: 298, endPoint x: 598, endPoint y: 315, distance: 75.3
click at [598, 315] on p "Served as a medical teacher and mentor , guiding medical students and trainees …" at bounding box center [420, 303] width 435 height 26
click at [175, 226] on span at bounding box center [179, 224] width 10 height 10
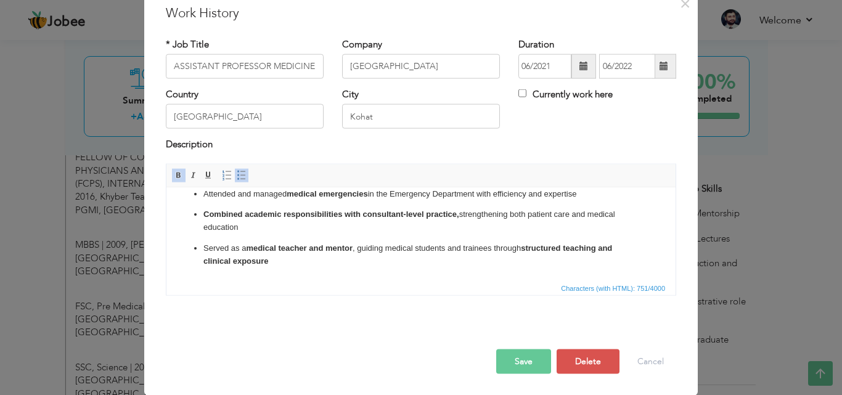
click at [516, 367] on button "Save" at bounding box center [523, 361] width 55 height 25
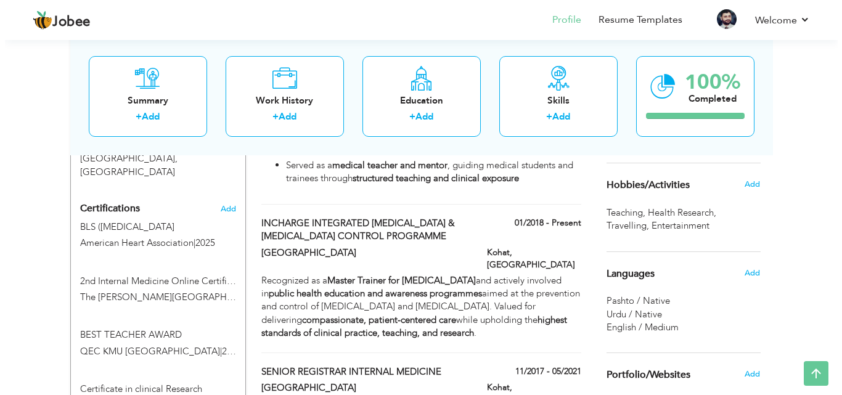
scroll to position [897, 0]
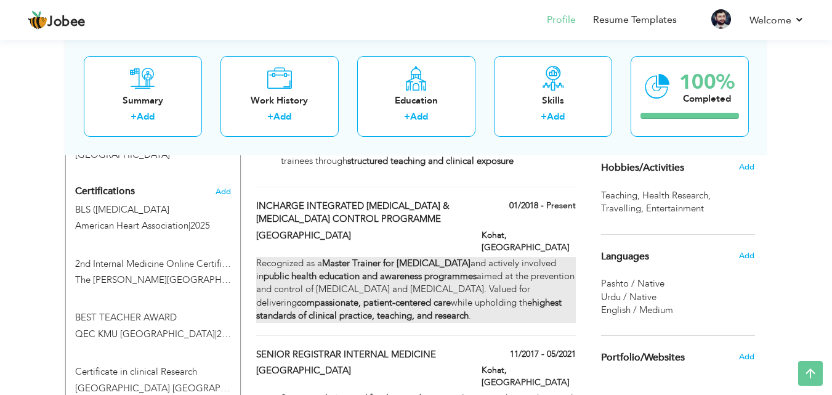
click at [451, 257] on div "Recognized as a Master Trainer for [MEDICAL_DATA] and actively involved in publ…" at bounding box center [415, 290] width 319 height 66
type input "INCHARGE INTEGRATED [MEDICAL_DATA] & [MEDICAL_DATA] CONTROL PROGRAMME"
type input "[GEOGRAPHIC_DATA]"
type input "01/2018"
checkbox input "true"
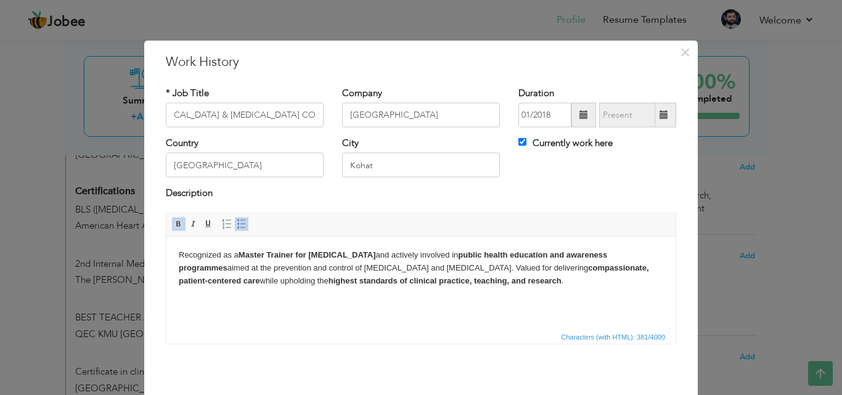
scroll to position [0, 0]
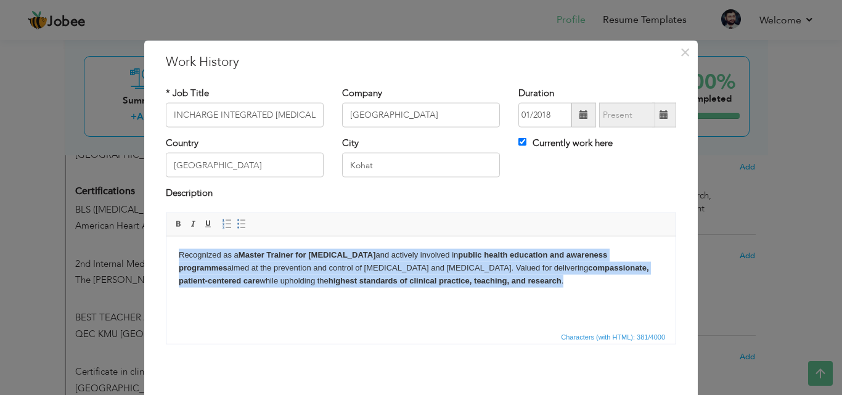
drag, startPoint x: 176, startPoint y: 253, endPoint x: 425, endPoint y: 285, distance: 251.6
click at [425, 285] on html "Recognized as a Master Trainer for [MEDICAL_DATA] and actively involved in publ…" at bounding box center [420, 267] width 509 height 63
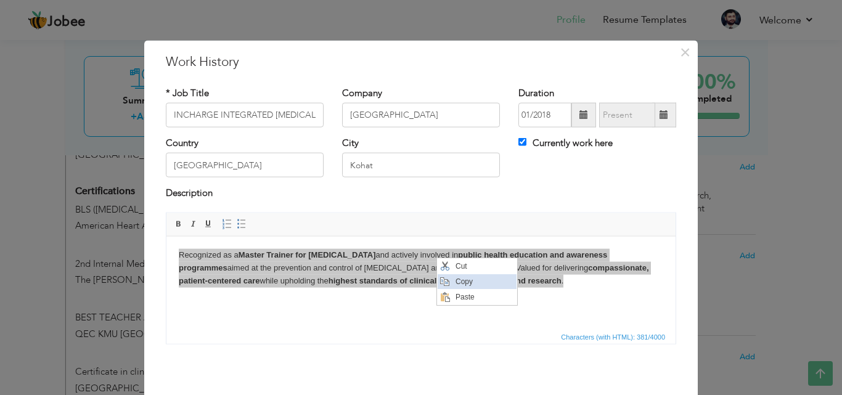
click at [453, 276] on span "Copy" at bounding box center [484, 281] width 64 height 15
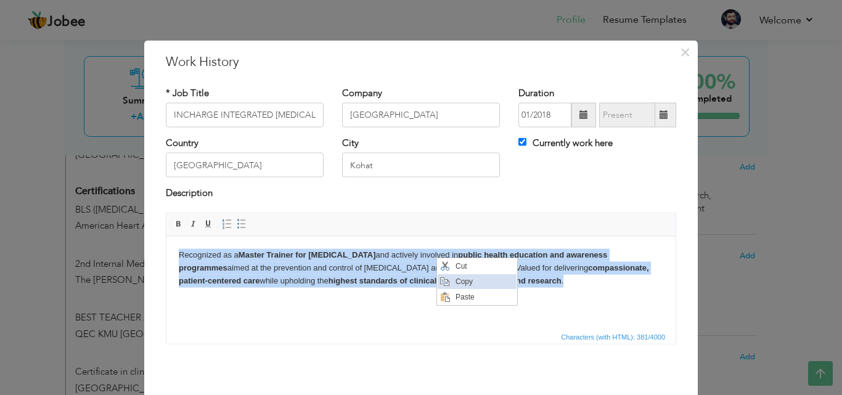
copy body "Recognized as a Master Trainer for [MEDICAL_DATA] and actively involved in publ…"
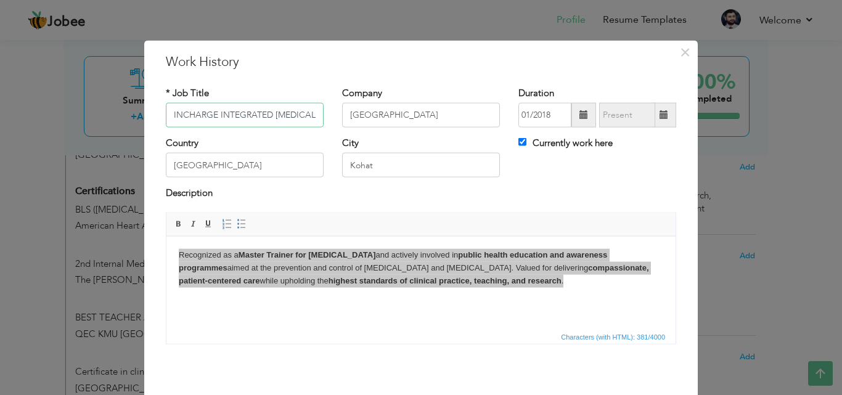
click at [310, 115] on input "INCHARGE INTEGRATED [MEDICAL_DATA] & [MEDICAL_DATA] CONTROL PROGRAMME" at bounding box center [245, 115] width 158 height 25
click at [312, 116] on input "INCHARGE INTEGRATED [MEDICAL_DATA] & [MEDICAL_DATA] CONTROL PROGRAMME" at bounding box center [245, 115] width 158 height 25
click at [308, 113] on input "INCHARGE INTEGRATED [MEDICAL_DATA] & [MEDICAL_DATA] CONTROL PROGRAMME" at bounding box center [245, 115] width 158 height 25
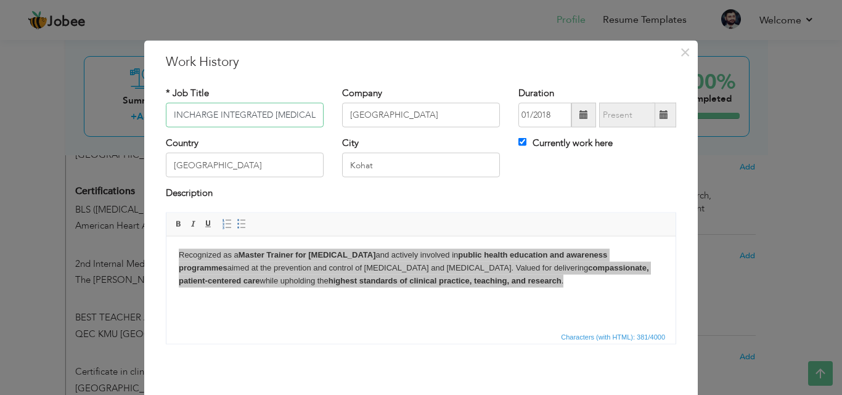
click at [313, 113] on input "INCHARGE INTEGRATED [MEDICAL_DATA] & [MEDICAL_DATA] CONTROL PROGRAMME" at bounding box center [245, 115] width 158 height 25
type input "I"
click at [461, 116] on input "[GEOGRAPHIC_DATA]" at bounding box center [421, 115] width 158 height 25
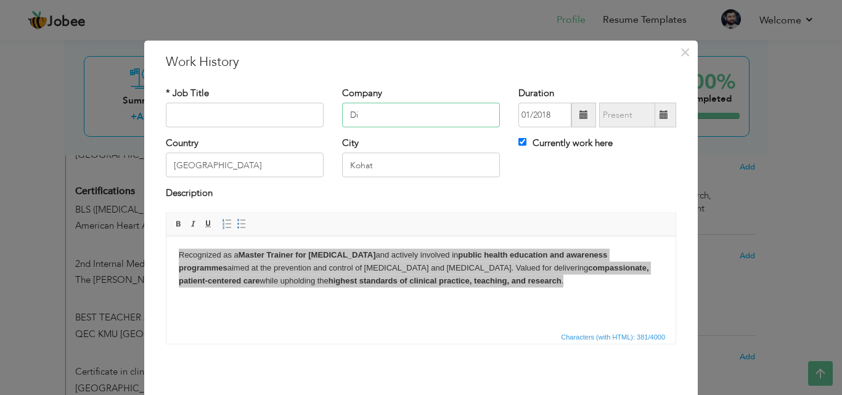
type input "D"
click at [551, 111] on input "01/2018" at bounding box center [544, 115] width 53 height 25
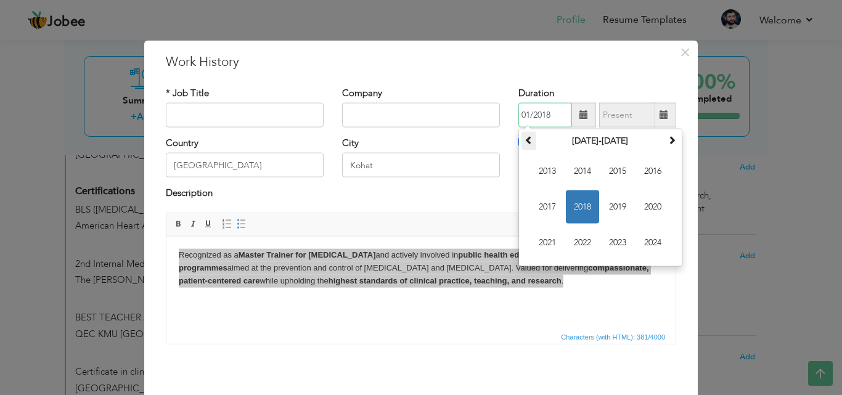
click at [526, 139] on span at bounding box center [528, 140] width 9 height 9
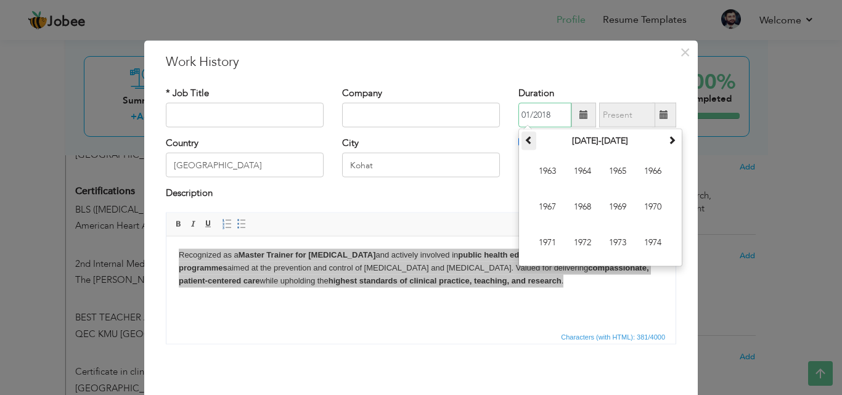
click at [526, 139] on span at bounding box center [528, 140] width 9 height 9
click at [667, 144] on span at bounding box center [671, 140] width 9 height 9
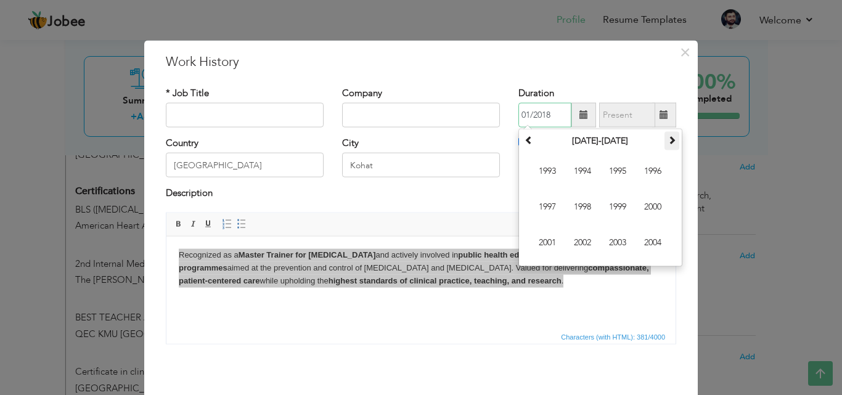
click at [667, 144] on span at bounding box center [671, 140] width 9 height 9
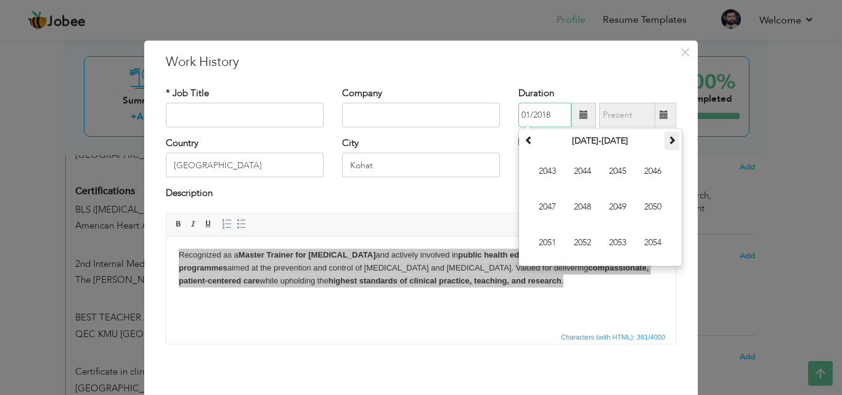
click at [667, 144] on span at bounding box center [671, 140] width 9 height 9
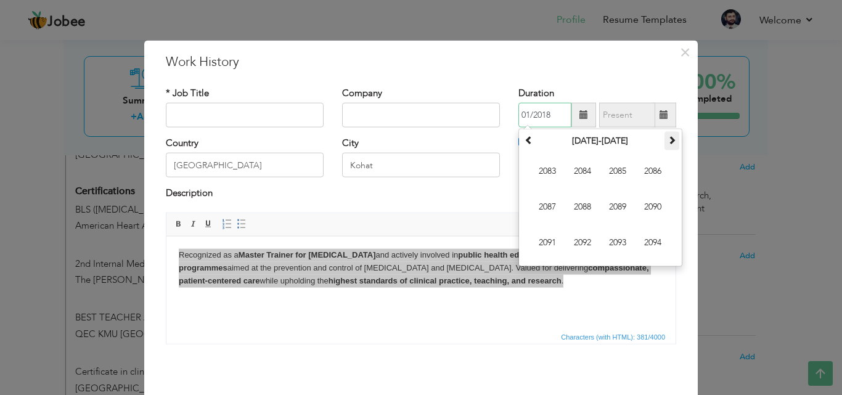
click at [667, 144] on span at bounding box center [671, 140] width 9 height 9
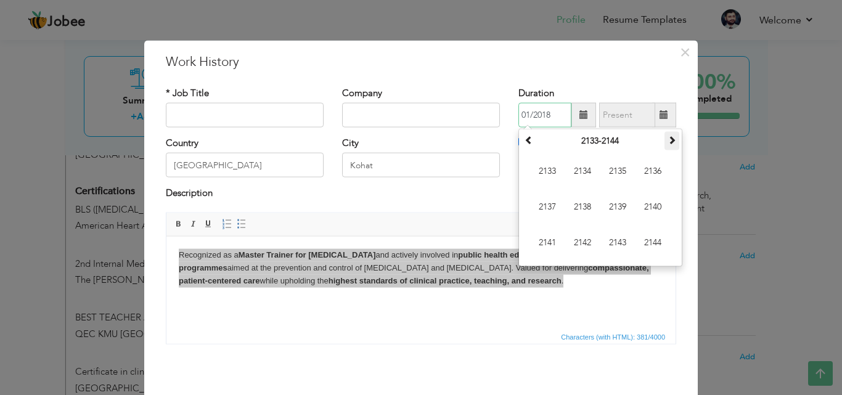
click at [667, 144] on span at bounding box center [671, 140] width 9 height 9
click at [524, 137] on span at bounding box center [528, 140] width 9 height 9
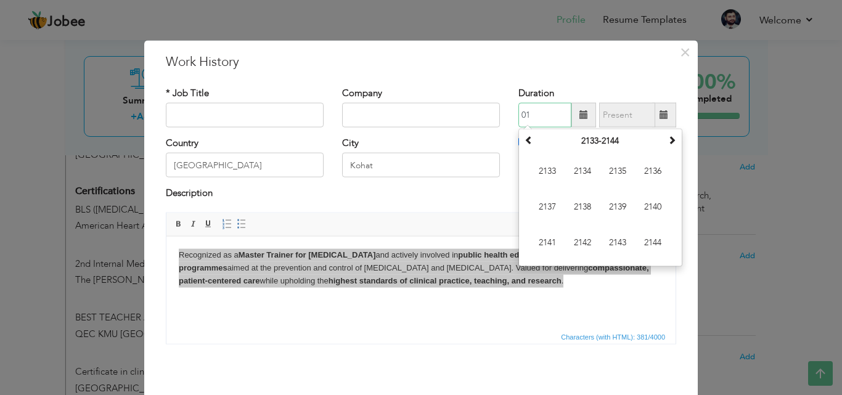
type input "0"
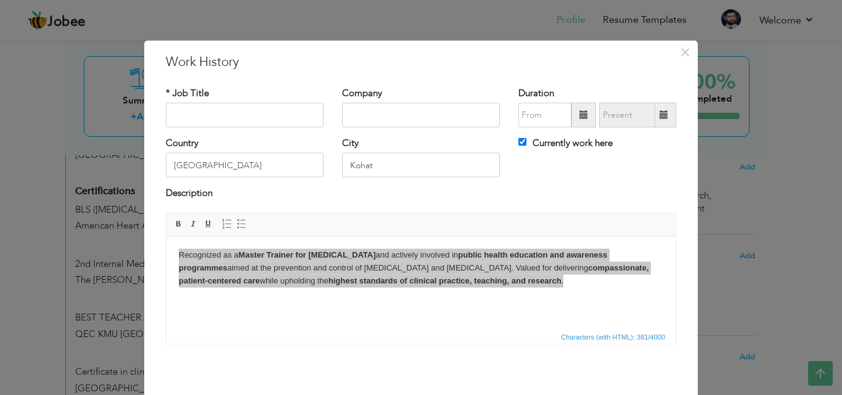
click at [596, 84] on div "* Job Title Company Duration Currently work here [GEOGRAPHIC_DATA]" at bounding box center [421, 219] width 529 height 285
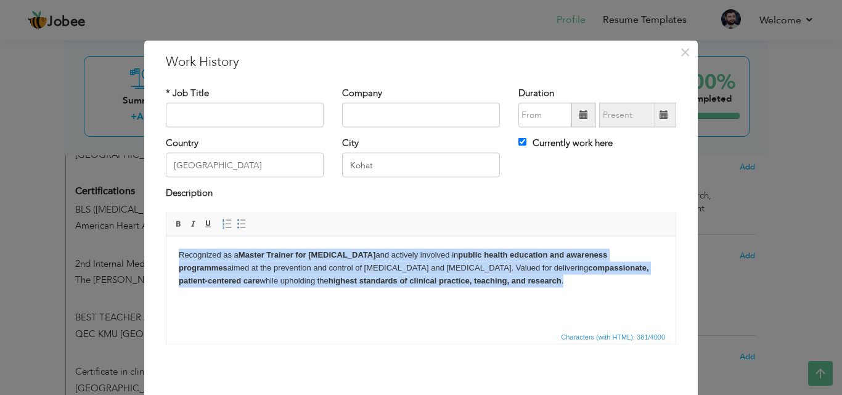
click at [411, 274] on body "Recognized as a Master Trainer for [MEDICAL_DATA] and actively involved in publ…" at bounding box center [421, 267] width 484 height 38
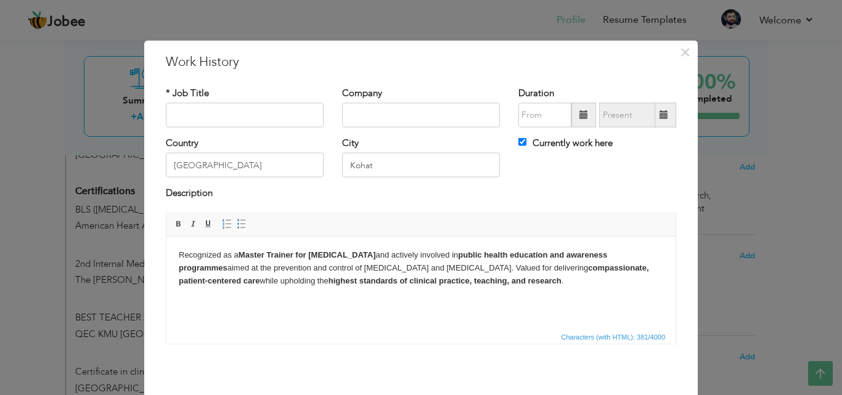
click at [411, 274] on body "Recognized as a Master Trainer for [MEDICAL_DATA] and actively involved in publ…" at bounding box center [421, 267] width 484 height 38
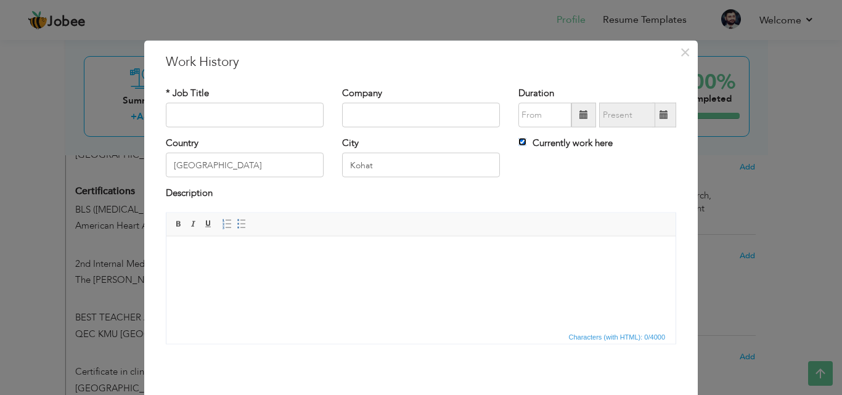
click at [518, 140] on input "Currently work here" at bounding box center [522, 142] width 8 height 8
checkbox input "false"
click at [379, 168] on input "Kohat" at bounding box center [421, 165] width 158 height 25
type input "K"
click at [206, 169] on input "[GEOGRAPHIC_DATA]" at bounding box center [245, 165] width 158 height 25
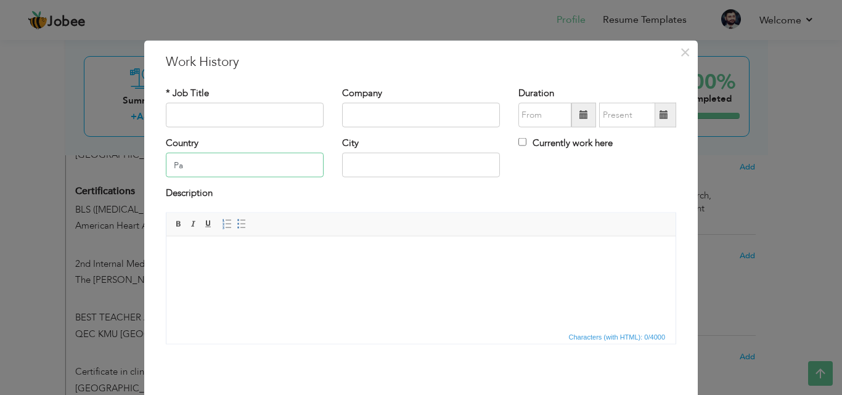
type input "P"
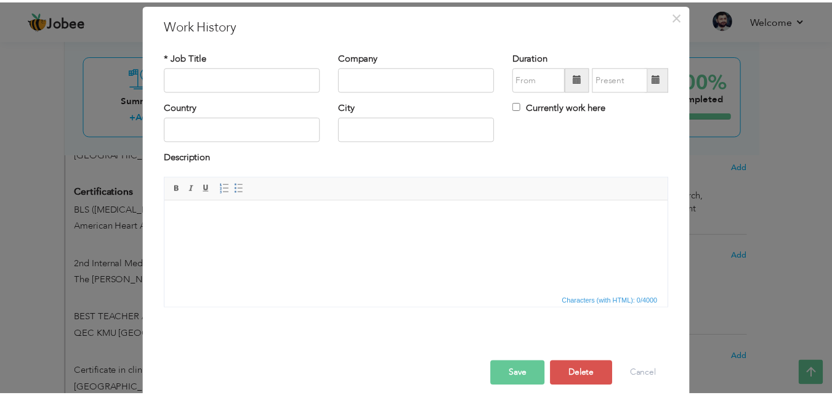
scroll to position [38, 0]
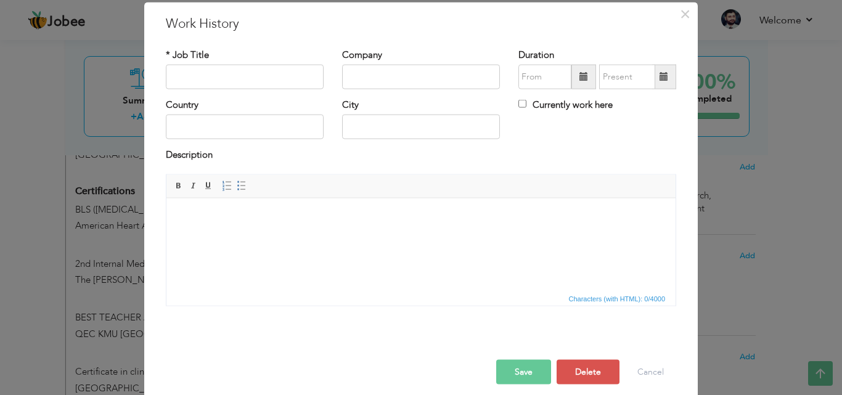
click at [511, 376] on button "Save" at bounding box center [523, 371] width 55 height 25
click at [514, 370] on button "Save" at bounding box center [523, 371] width 55 height 25
click at [576, 375] on button "Delete" at bounding box center [587, 371] width 63 height 25
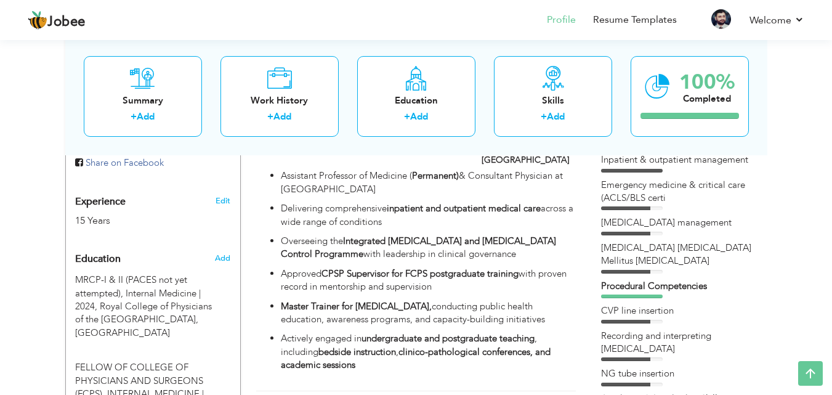
scroll to position [452, 0]
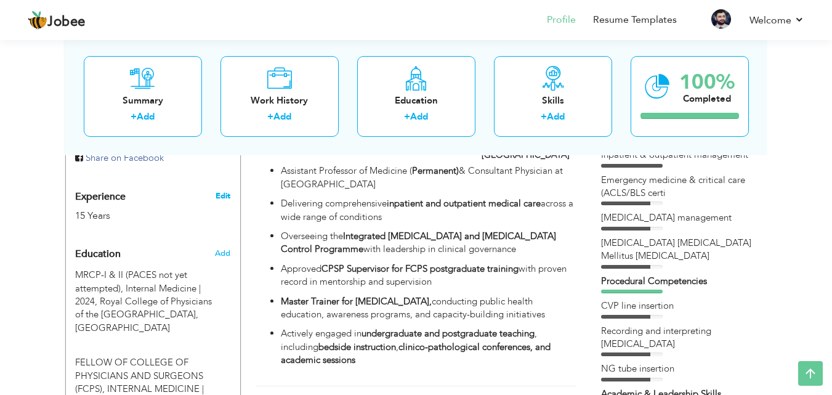
click at [226, 201] on link "Edit" at bounding box center [223, 195] width 15 height 11
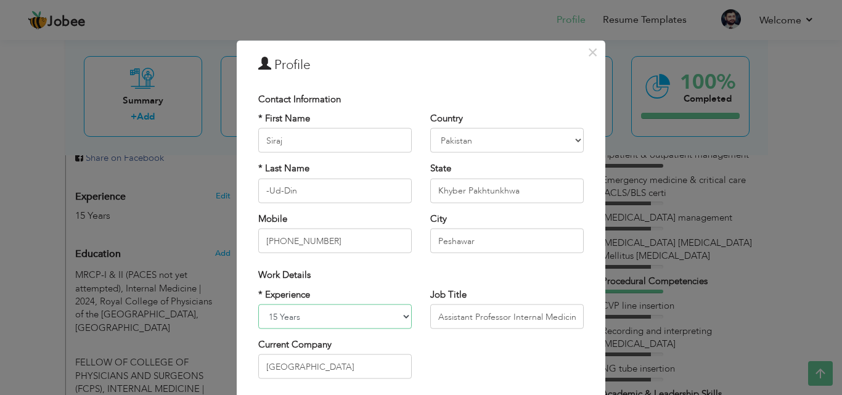
click at [354, 319] on select "Entry Level Less than 1 Year 1 Year 2 Years 3 Years 4 Years 5 Years 6 Years 7 Y…" at bounding box center [334, 316] width 153 height 25
click at [354, 320] on select "Entry Level Less than 1 Year 1 Year 2 Years 3 Years 4 Years 5 Years 6 Years 7 Y…" at bounding box center [334, 316] width 153 height 25
click at [587, 57] on span "×" at bounding box center [592, 52] width 10 height 22
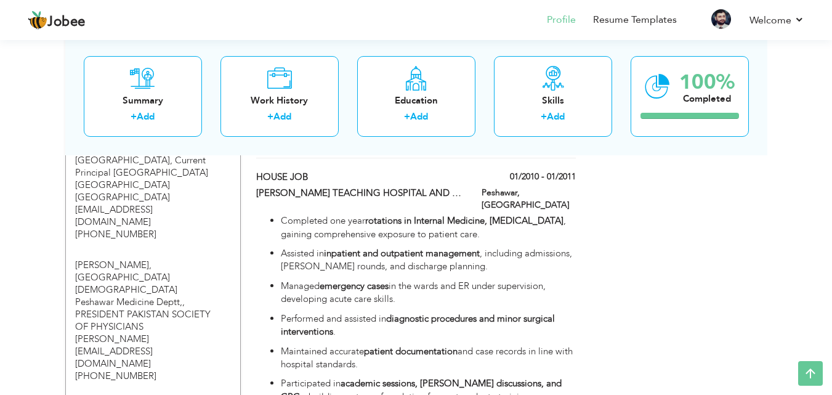
scroll to position [1573, 0]
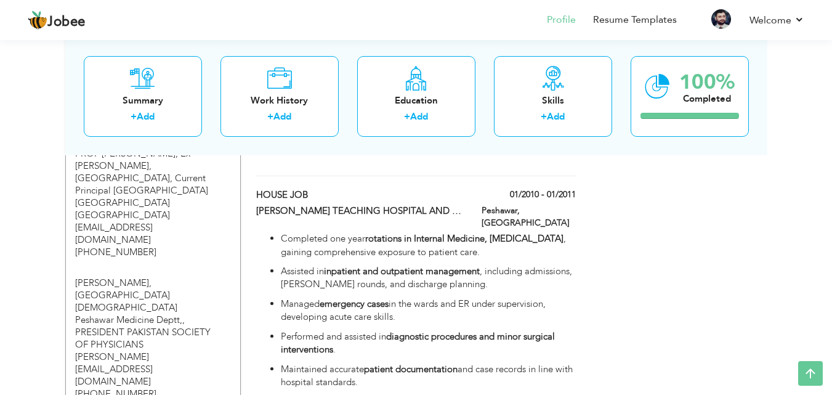
drag, startPoint x: 828, startPoint y: 269, endPoint x: 822, endPoint y: 242, distance: 27.8
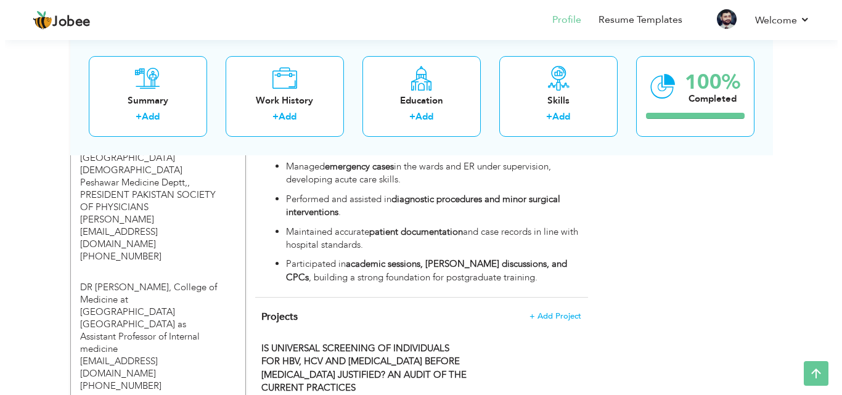
scroll to position [1626, 0]
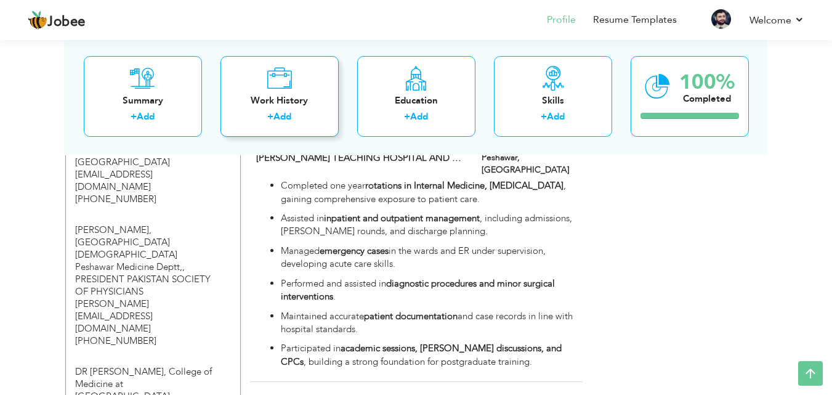
click at [256, 96] on div "Work History" at bounding box center [279, 100] width 99 height 13
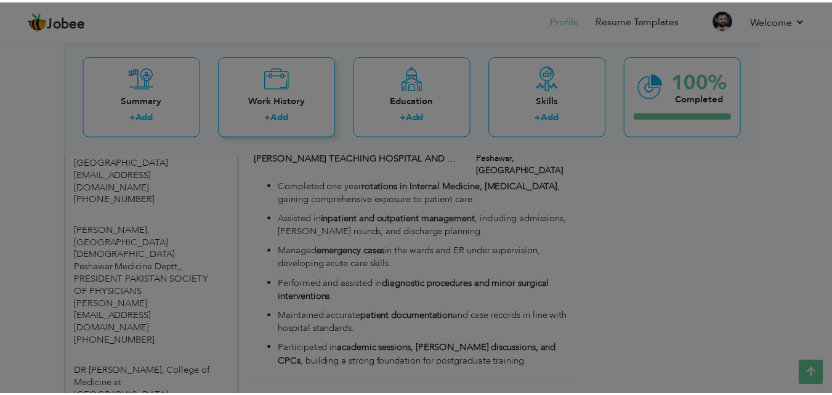
scroll to position [0, 0]
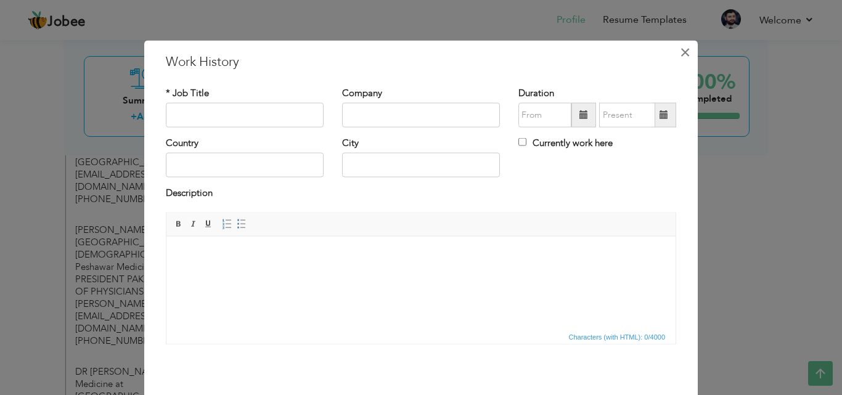
click at [681, 52] on span "×" at bounding box center [685, 52] width 10 height 22
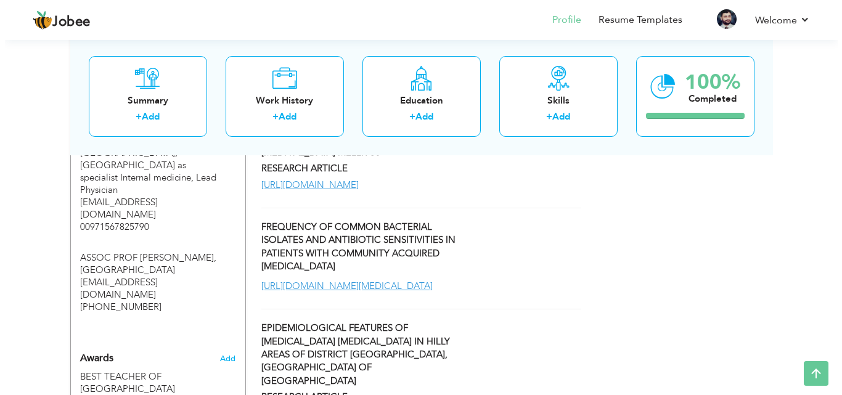
scroll to position [2065, 0]
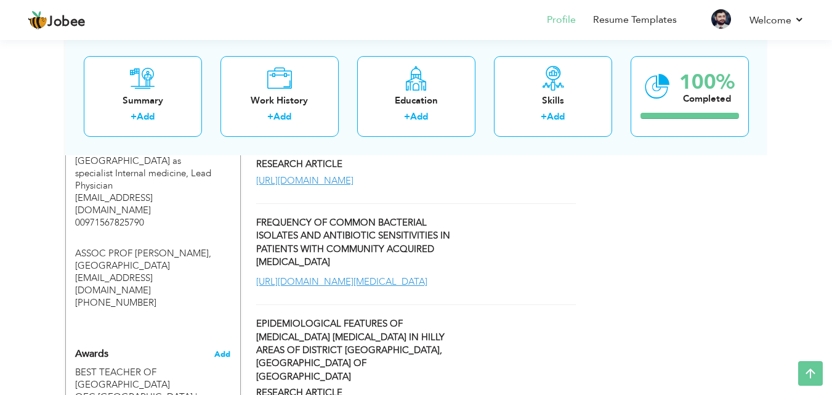
click at [221, 349] on span "Add" at bounding box center [222, 354] width 16 height 11
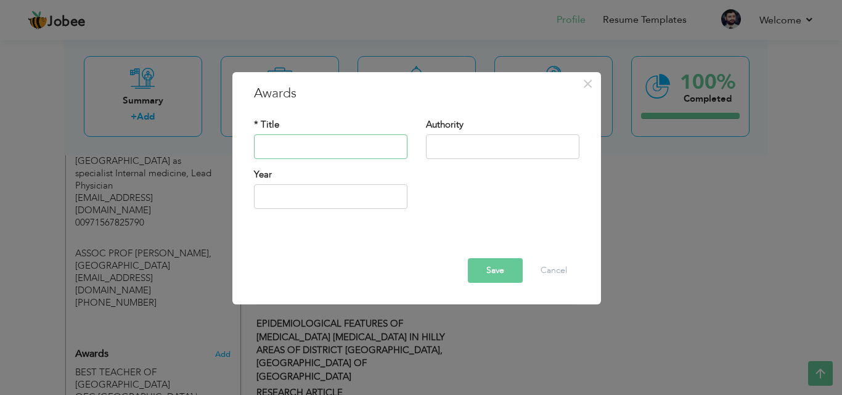
paste input "professional recognitions"
click at [437, 147] on input "text" at bounding box center [502, 146] width 153 height 25
click at [372, 142] on input "professional recognitions" at bounding box center [330, 146] width 153 height 25
type input "p"
type input "CERTIFIED TRAINER FOR [MEDICAL_DATA]"
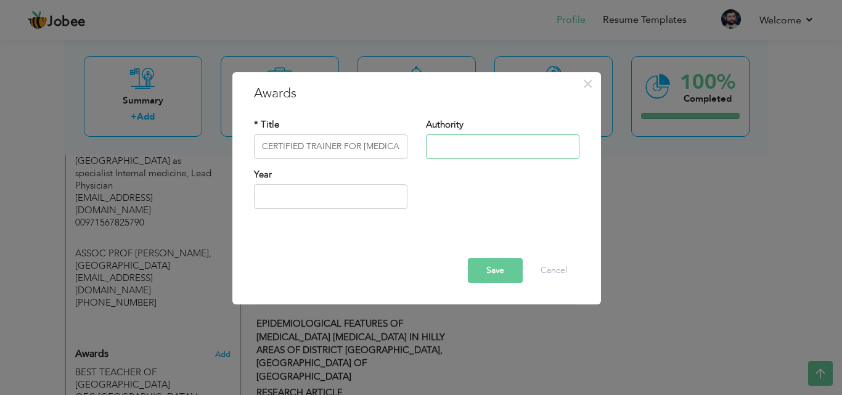
click at [441, 147] on input "text" at bounding box center [502, 146] width 153 height 25
type input "WHO"
click at [293, 201] on input "2025" at bounding box center [330, 196] width 153 height 25
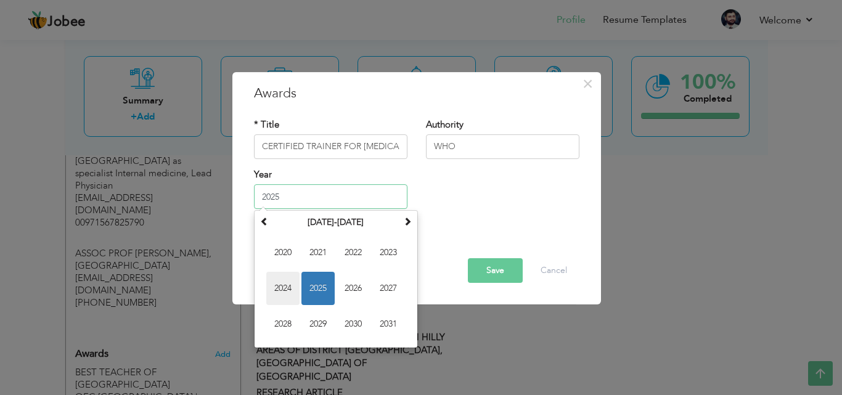
click at [278, 285] on span "2024" at bounding box center [282, 288] width 33 height 33
type input "2024"
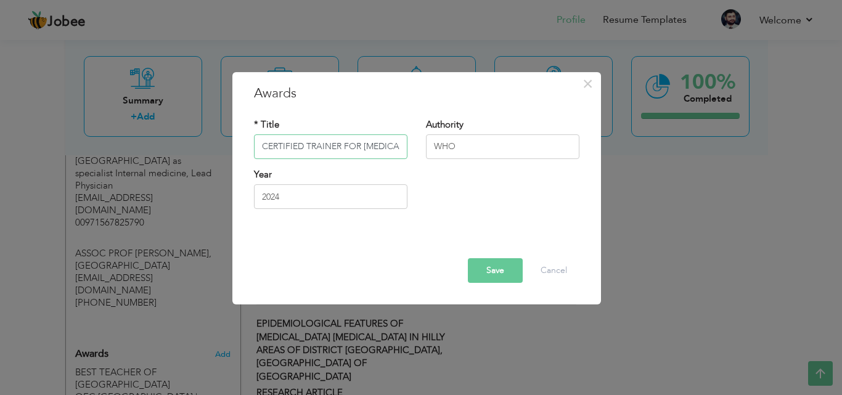
click at [386, 147] on input "CERTIFIED TRAINER FOR [MEDICAL_DATA]" at bounding box center [330, 146] width 153 height 25
click at [498, 274] on button "Save" at bounding box center [495, 270] width 55 height 25
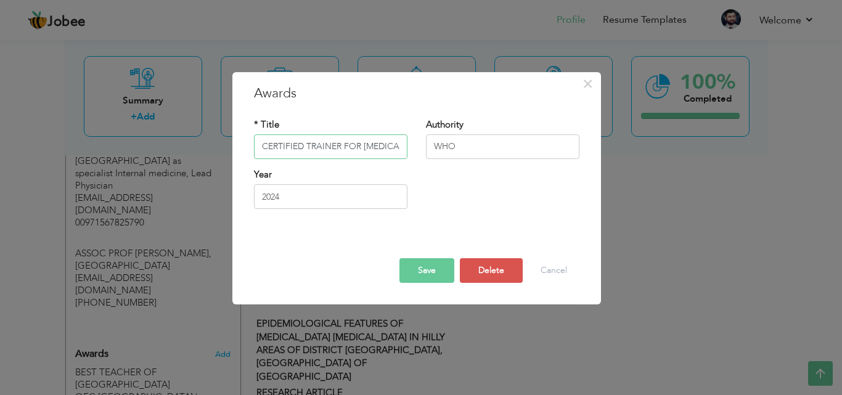
scroll to position [0, 293]
click at [269, 147] on input "CERTIFIED TRAINER FOR [MEDICAL_DATA] LEADING TRAINING AND AWARNESS FOR [MEDICAL…" at bounding box center [330, 146] width 153 height 25
type input "CERTIFIED TRAINER FOR [MEDICAL_DATA] LEADING TRAINING AND AWARNESS FOR [MEDICAL…"
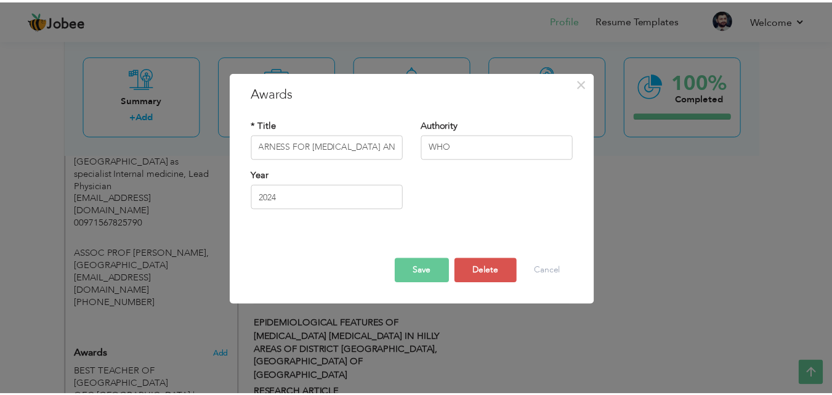
scroll to position [0, 0]
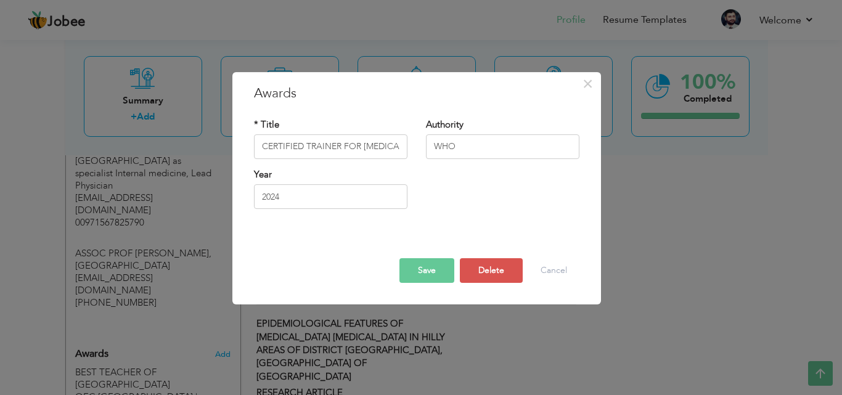
click at [425, 270] on button "Save" at bounding box center [426, 270] width 55 height 25
